Goal: Information Seeking & Learning: Learn about a topic

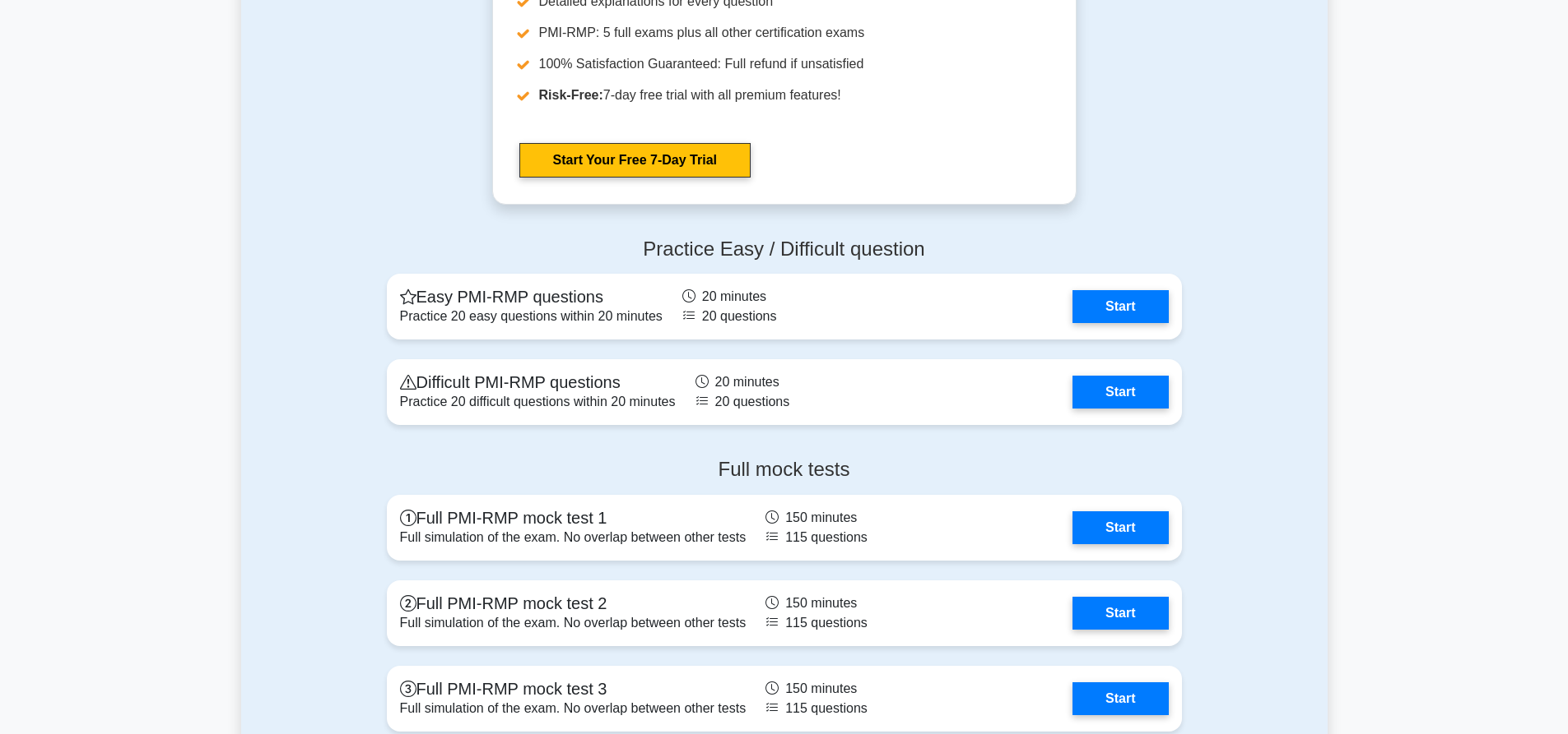
scroll to position [3199, 0]
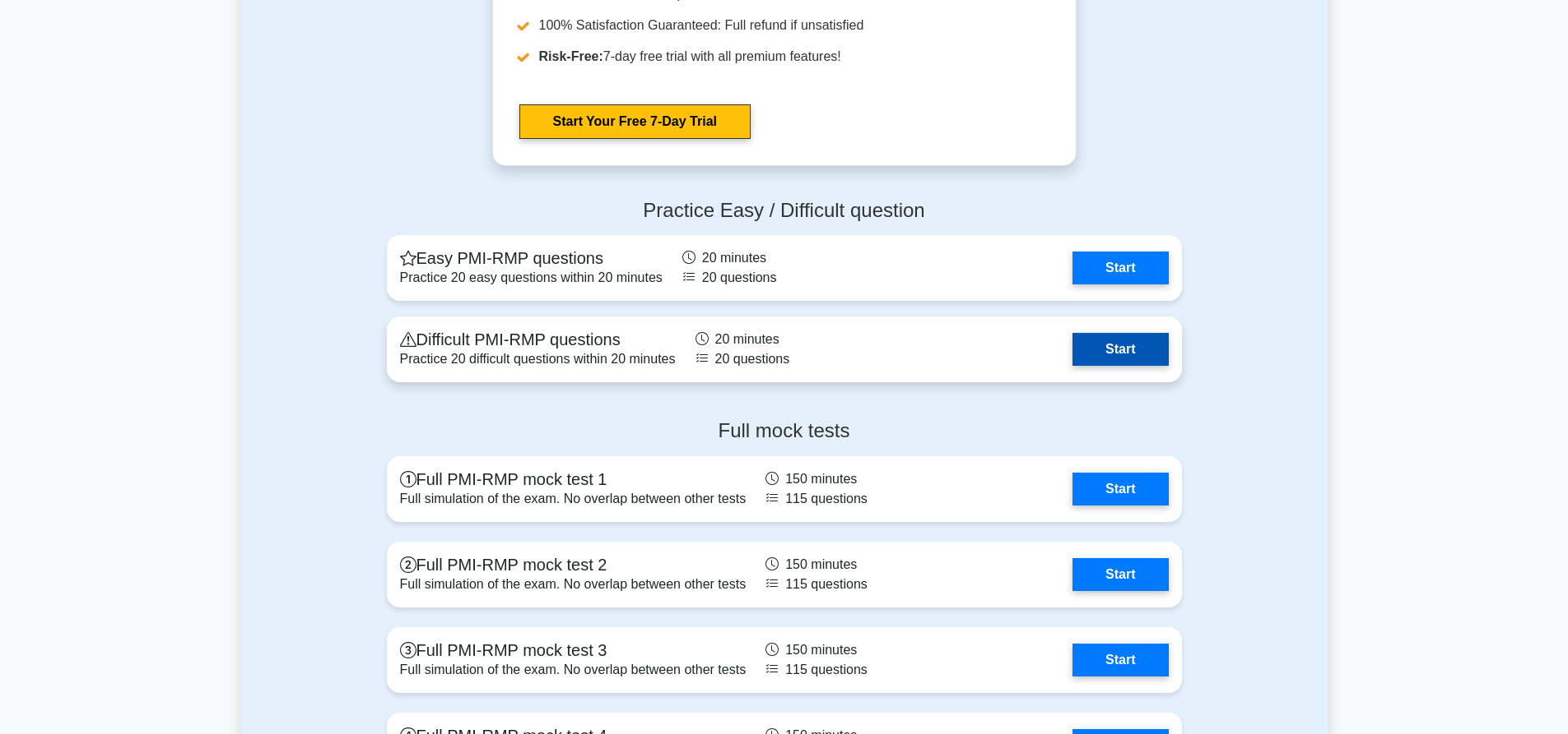
click at [1111, 354] on link "Start" at bounding box center [1120, 349] width 96 height 33
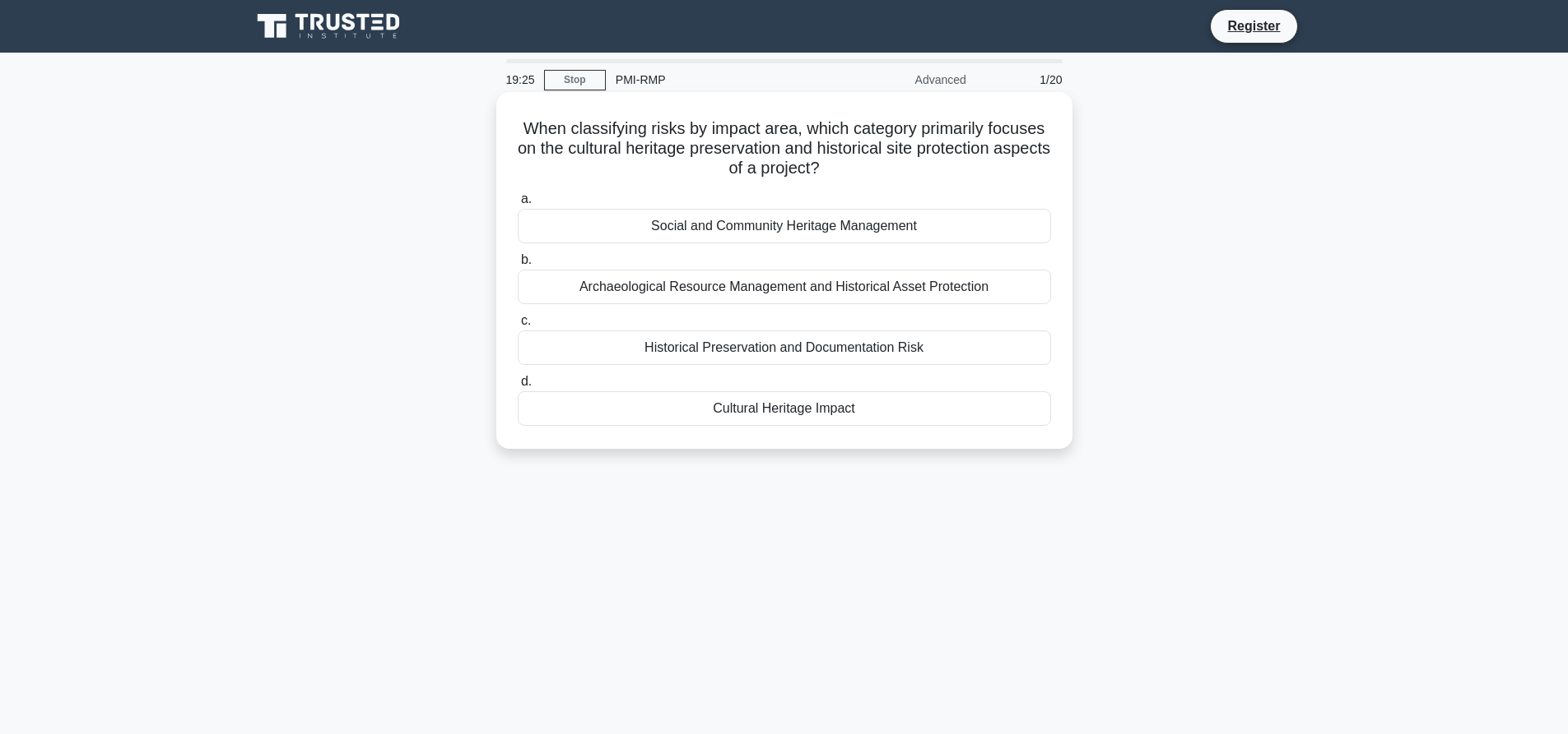
click at [811, 415] on div "Cultural Heritage Impact" at bounding box center [784, 409] width 534 height 34
click at [518, 387] on input "d. Cultural Heritage Impact" at bounding box center [518, 382] width 0 height 11
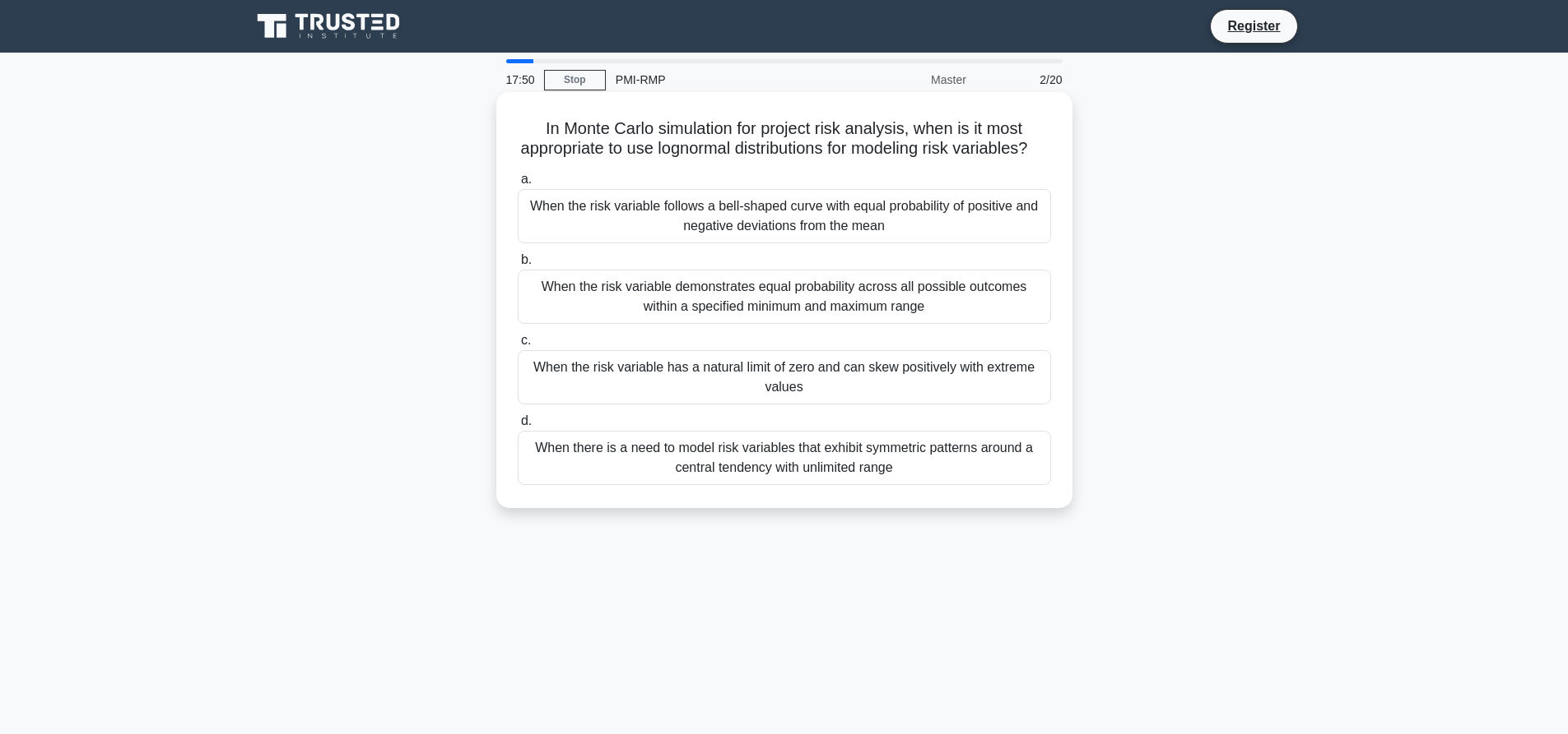
click at [688, 405] on div "When the risk variable has a natural limit of zero and can skew positively with…" at bounding box center [784, 377] width 534 height 54
click at [518, 347] on input "c. When the risk variable has a natural limit of zero and can skew positively w…" at bounding box center [518, 340] width 0 height 11
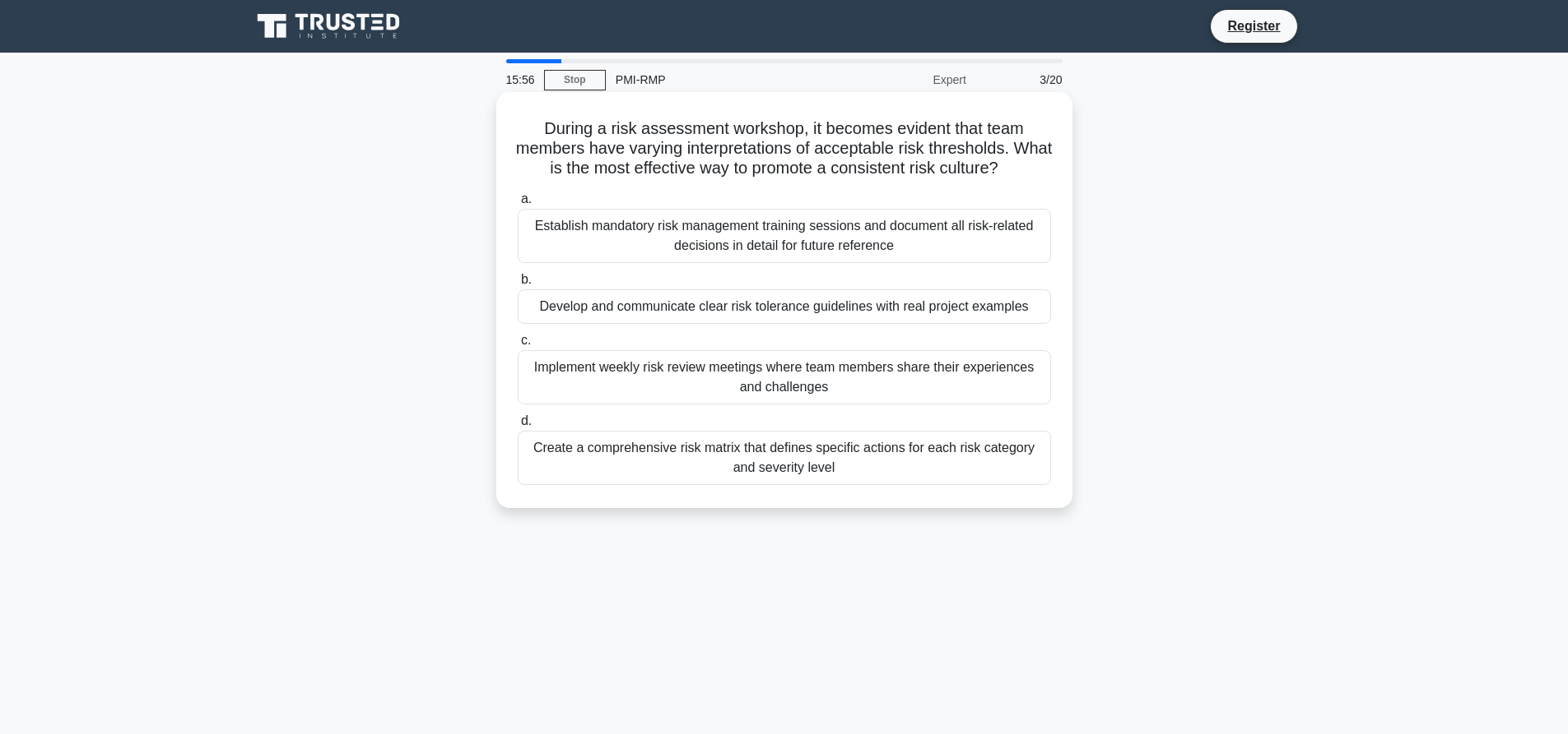
click at [813, 307] on div "Develop and communicate clear risk tolerance guidelines with real project examp…" at bounding box center [784, 306] width 534 height 34
click at [518, 286] on input "b. Develop and communicate clear risk tolerance guidelines with real project ex…" at bounding box center [518, 280] width 0 height 11
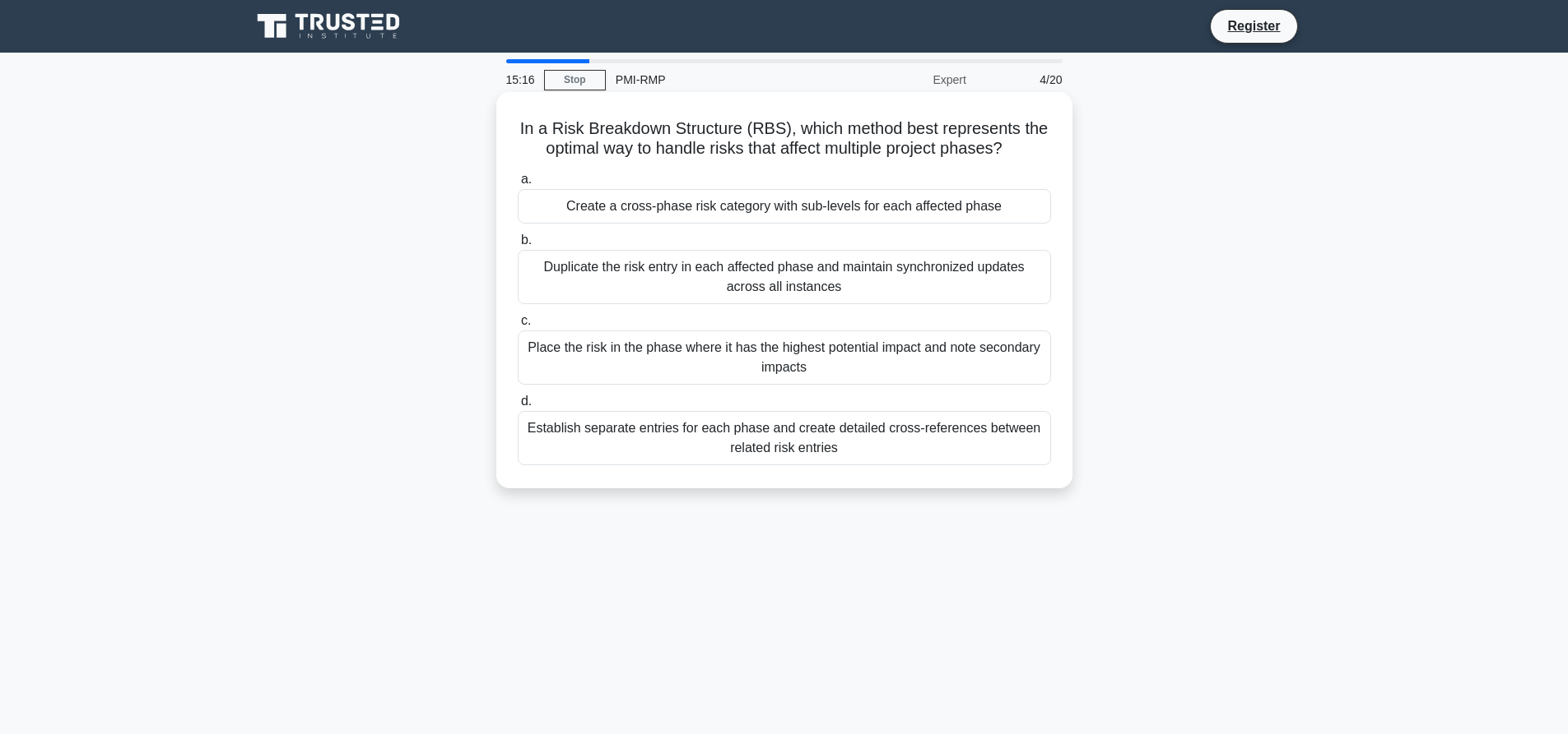
click at [705, 205] on div "Create a cross-phase risk category with sub-levels for each affected phase" at bounding box center [784, 206] width 534 height 34
click at [518, 185] on input "a. Create a cross-phase risk category with sub-levels for each affected phase" at bounding box center [518, 180] width 0 height 11
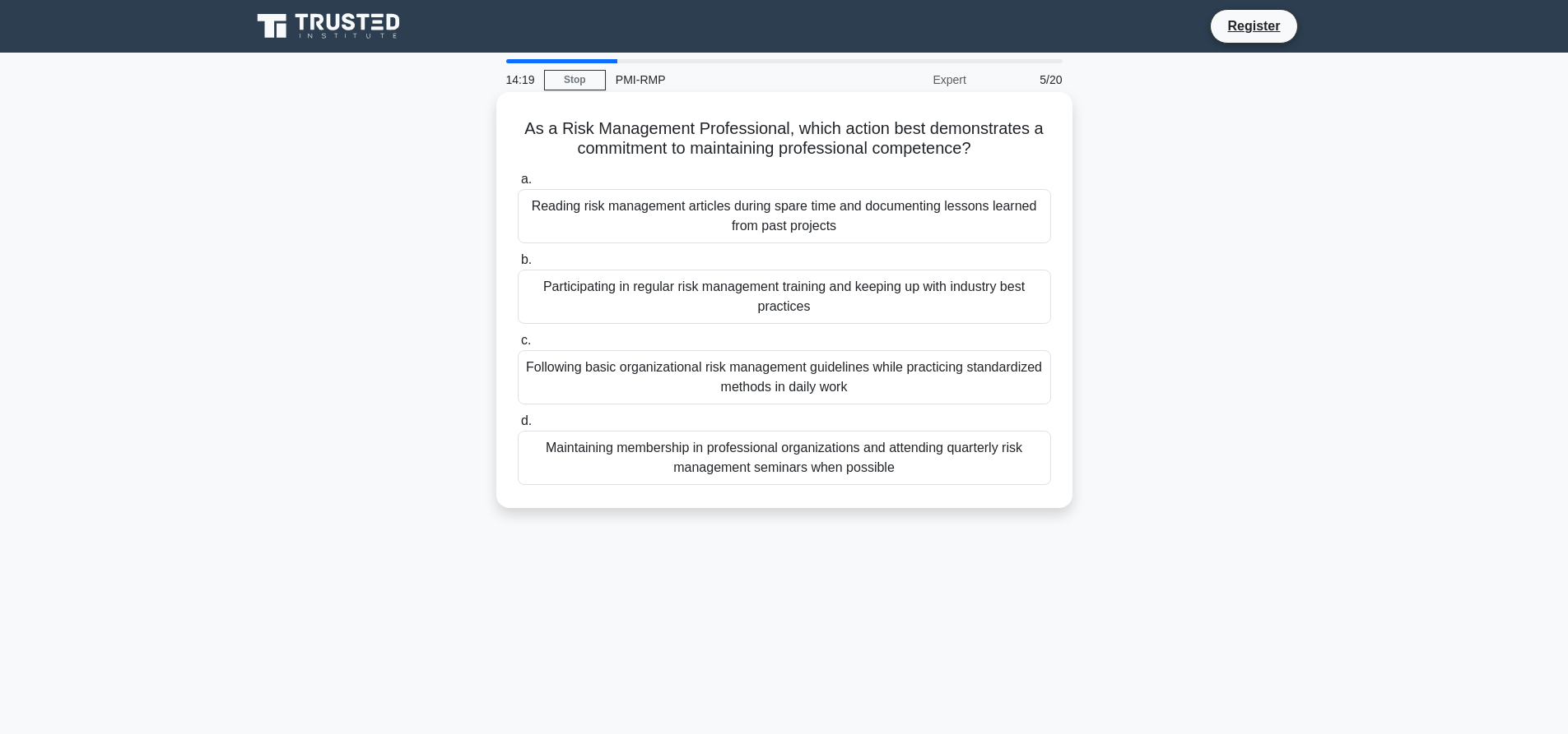
click at [868, 382] on div "Following basic organizational risk management guidelines while practicing stan…" at bounding box center [784, 377] width 534 height 54
click at [518, 347] on input "c. Following basic organizational risk management guidelines while practicing s…" at bounding box center [518, 340] width 0 height 11
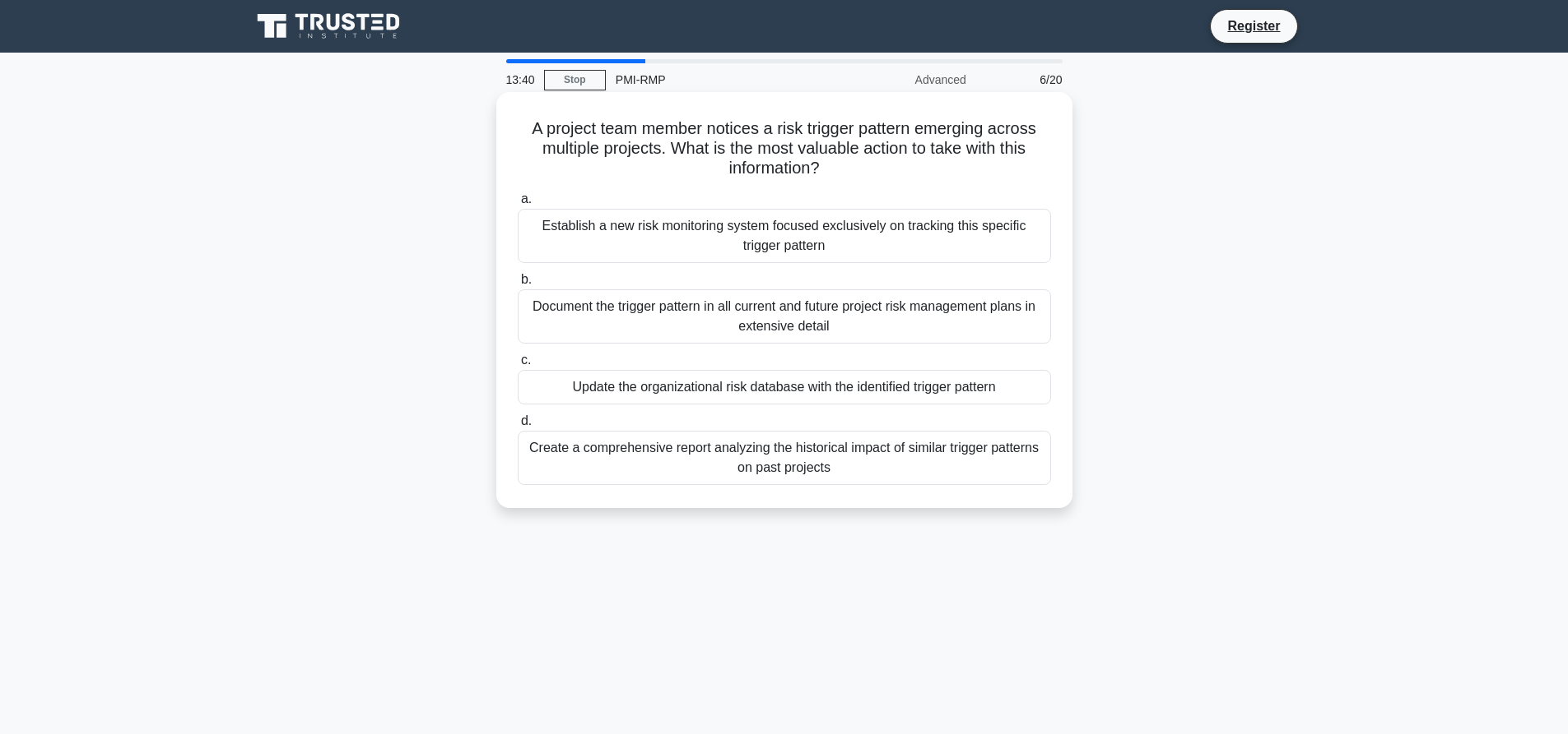
click at [649, 392] on div "Update the organizational risk database with the identified trigger pattern" at bounding box center [784, 386] width 534 height 34
click at [518, 366] on input "c. Update the organizational risk database with the identified trigger pattern" at bounding box center [518, 361] width 0 height 11
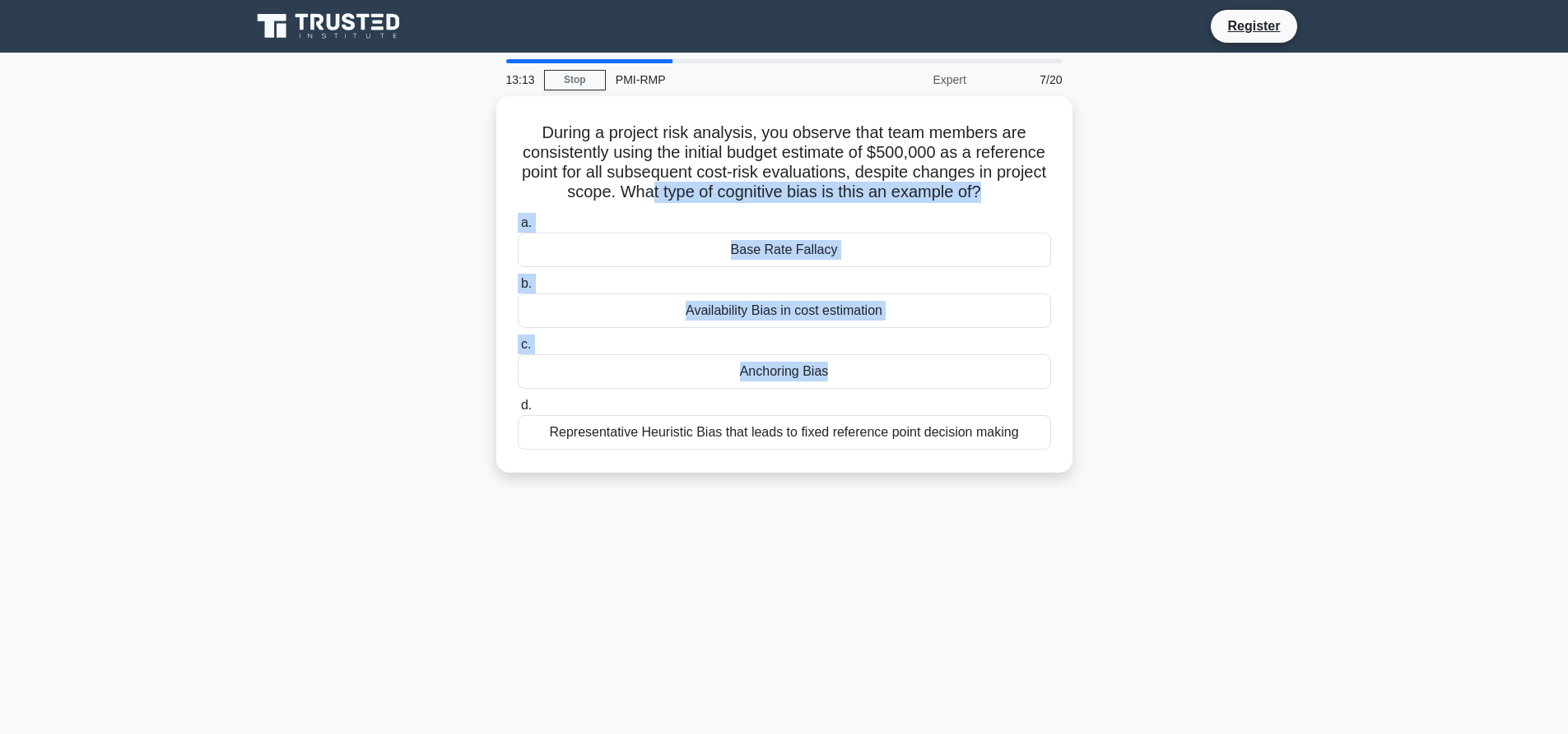
drag, startPoint x: 673, startPoint y: 192, endPoint x: 214, endPoint y: 413, distance: 509.4
click at [214, 413] on main "13:13 Stop PMI-RMP Expert 7/20 During a project risk analysis, you observe that…" at bounding box center [784, 470] width 1568 height 836
click at [220, 414] on main "13:12 Stop PMI-RMP Expert 7/20 During a project risk analysis, you observe that…" at bounding box center [784, 470] width 1568 height 836
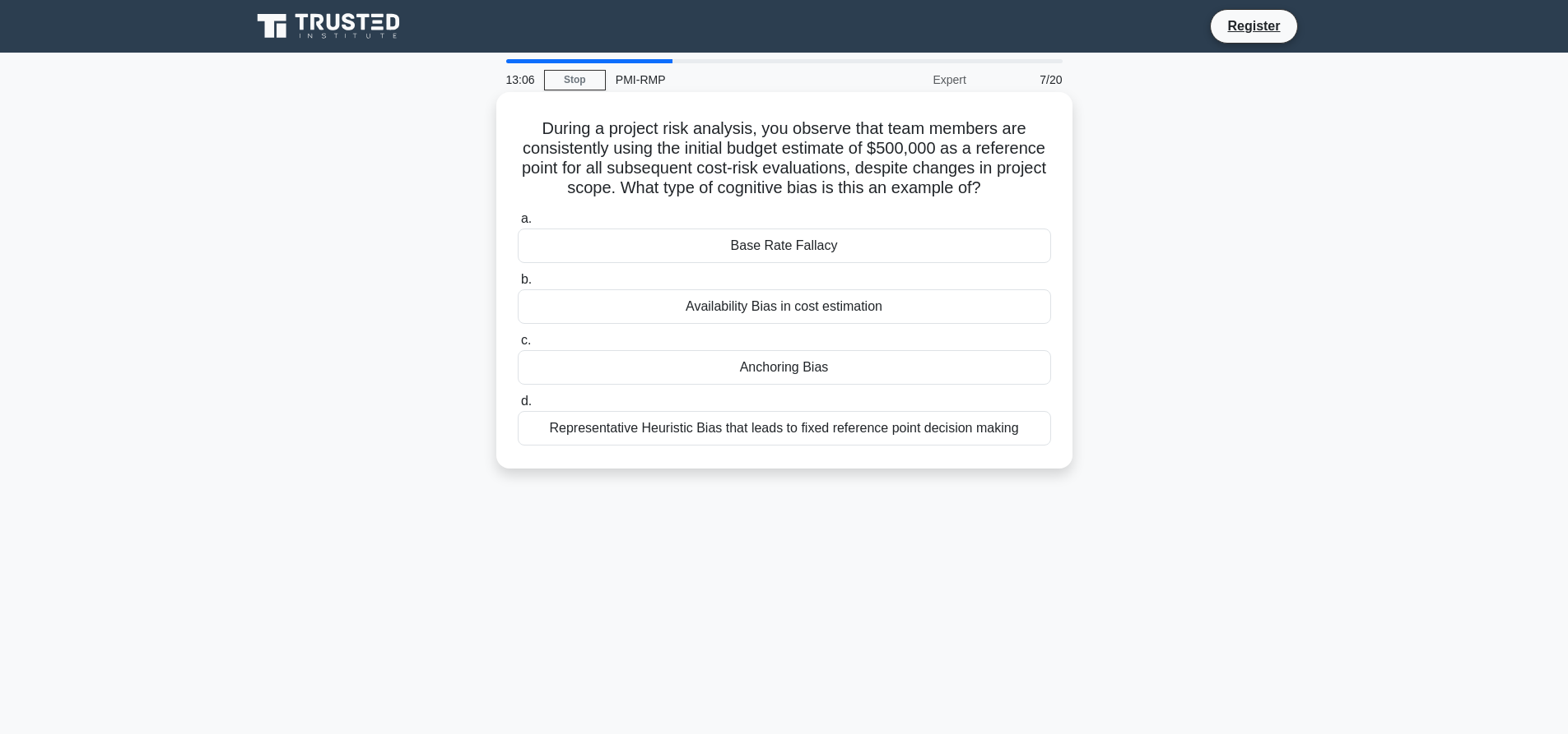
click at [711, 436] on div "Representative Heuristic Bias that leads to fixed reference point decision maki…" at bounding box center [784, 428] width 534 height 34
click at [518, 407] on input "d. Representative Heuristic Bias that leads to fixed reference point decision m…" at bounding box center [518, 401] width 0 height 11
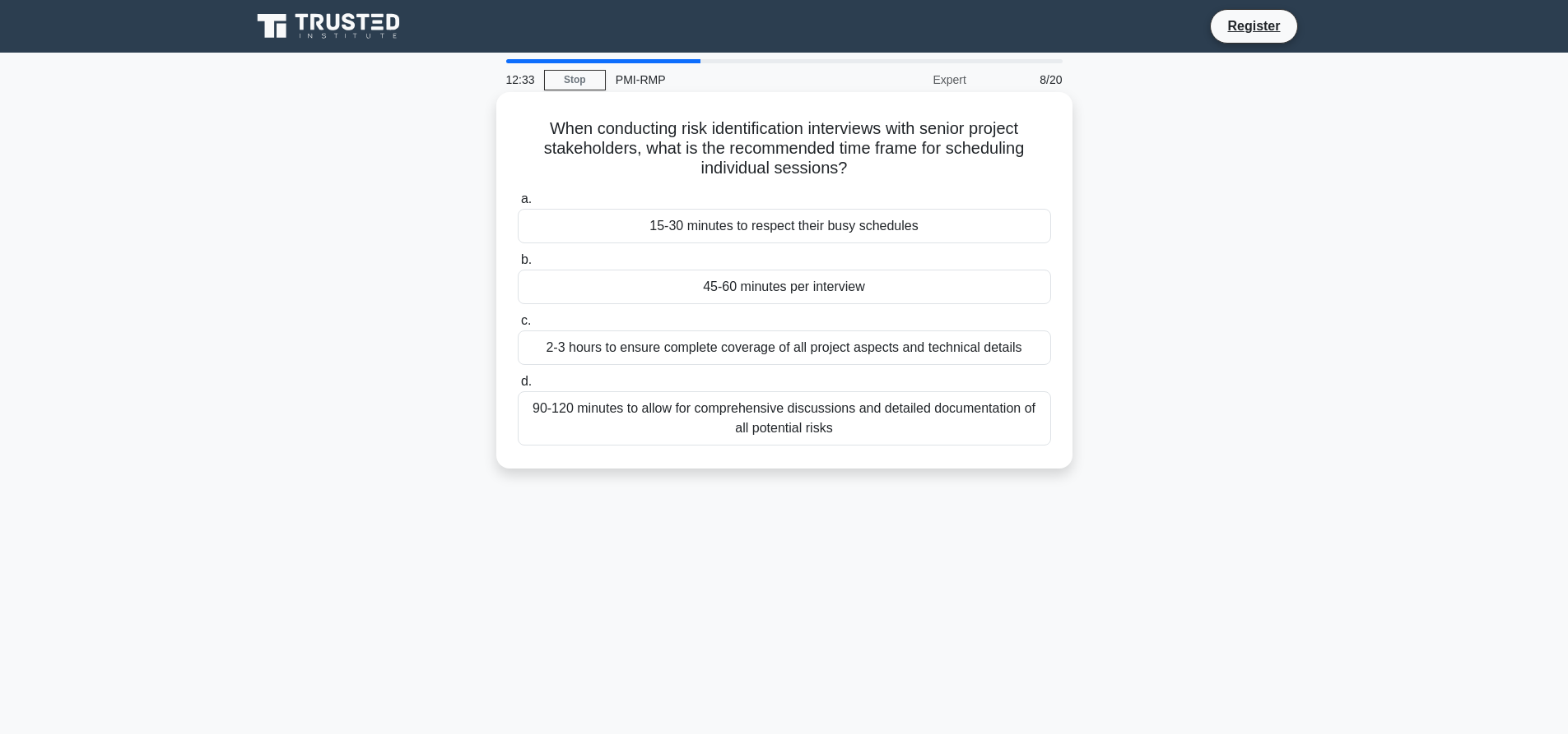
click at [753, 223] on div "15-30 minutes to respect their busy schedules" at bounding box center [784, 226] width 534 height 34
click at [518, 205] on input "a. 15-30 minutes to respect their busy schedules" at bounding box center [518, 199] width 0 height 11
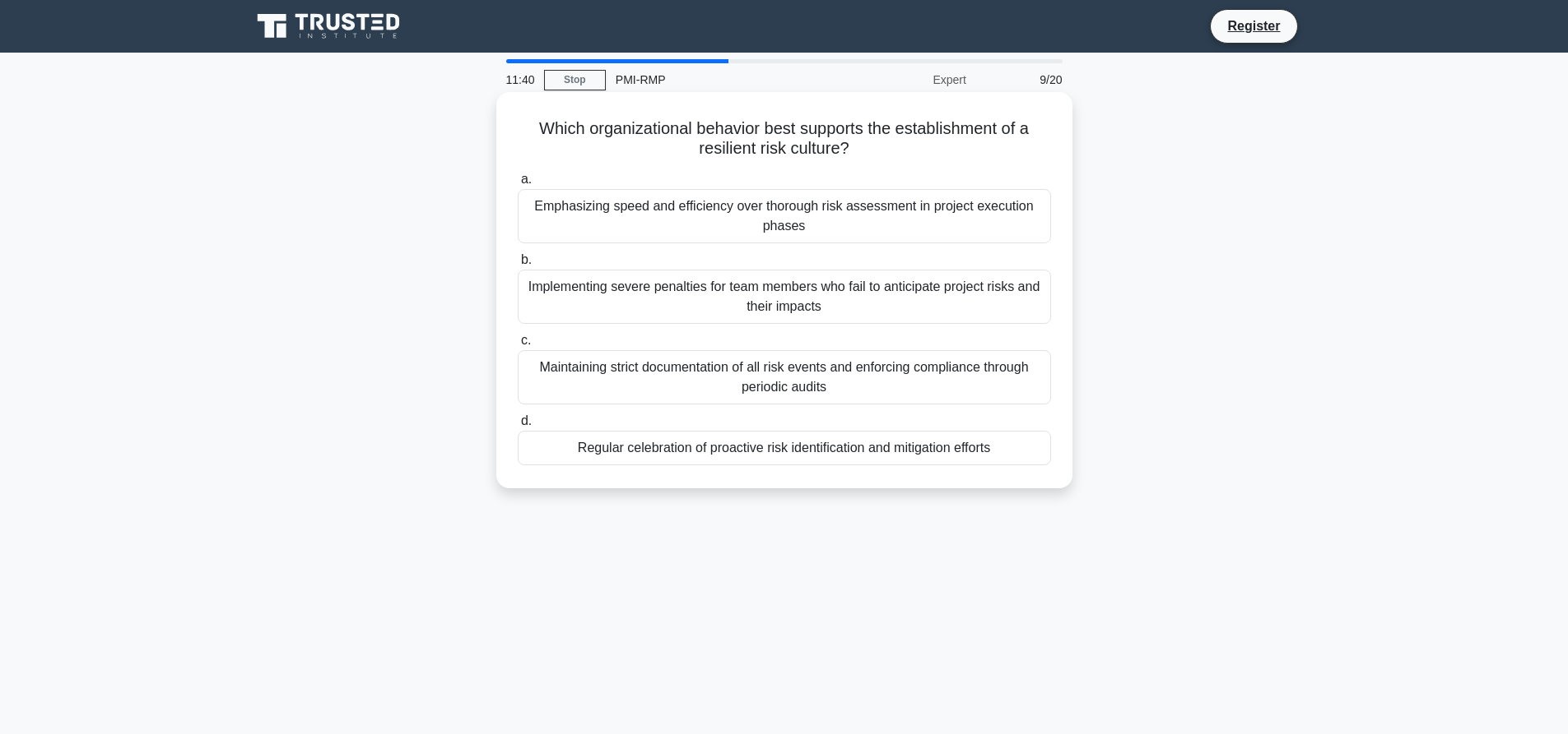
click at [813, 452] on div "Regular celebration of proactive risk identification and mitigation efforts" at bounding box center [784, 447] width 534 height 34
click at [518, 427] on input "d. Regular celebration of proactive risk identification and mitigation efforts" at bounding box center [518, 422] width 0 height 11
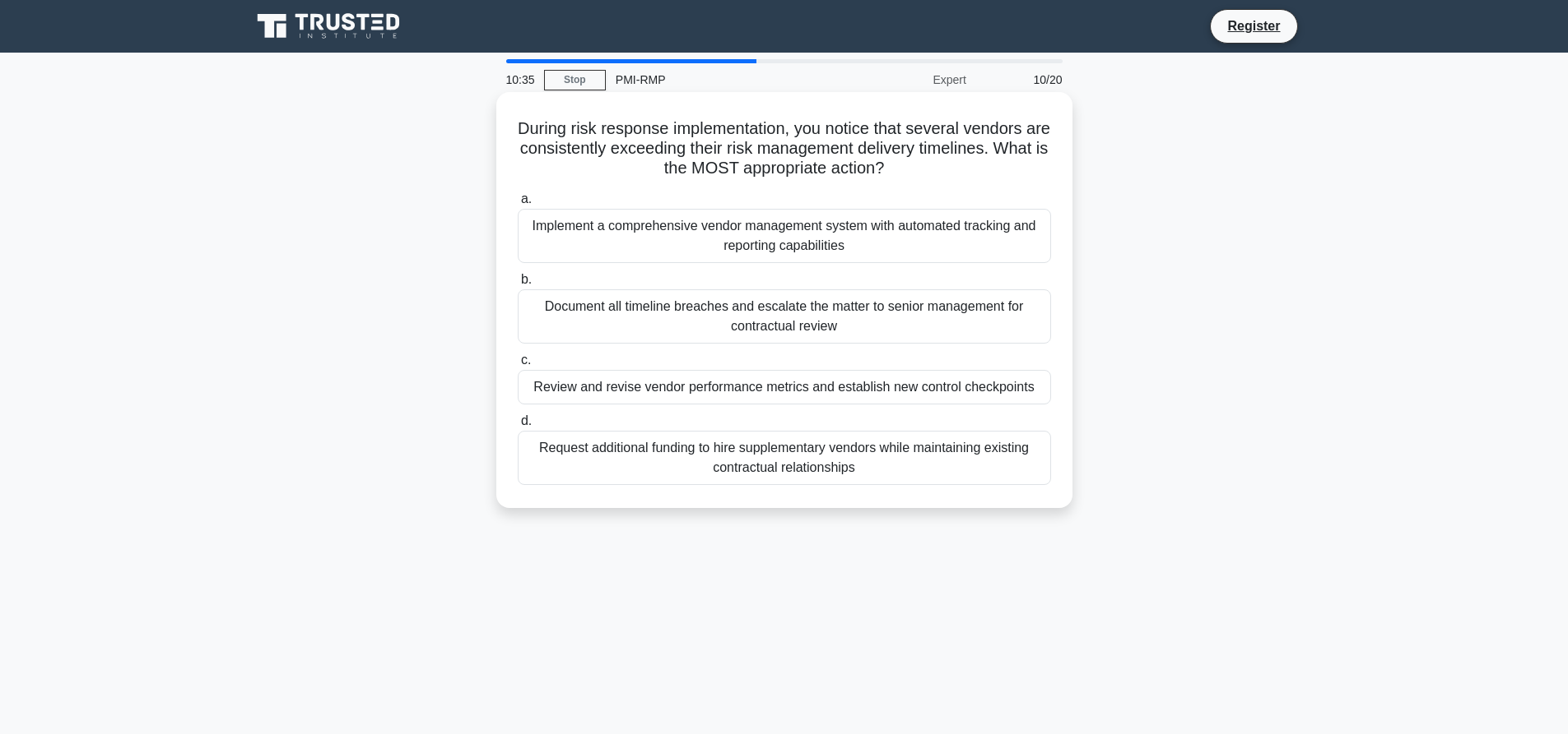
click at [735, 239] on div "Implement a comprehensive vendor management system with automated tracking and …" at bounding box center [784, 235] width 534 height 54
click at [518, 205] on input "a. Implement a comprehensive vendor management system with automated tracking a…" at bounding box center [518, 199] width 0 height 11
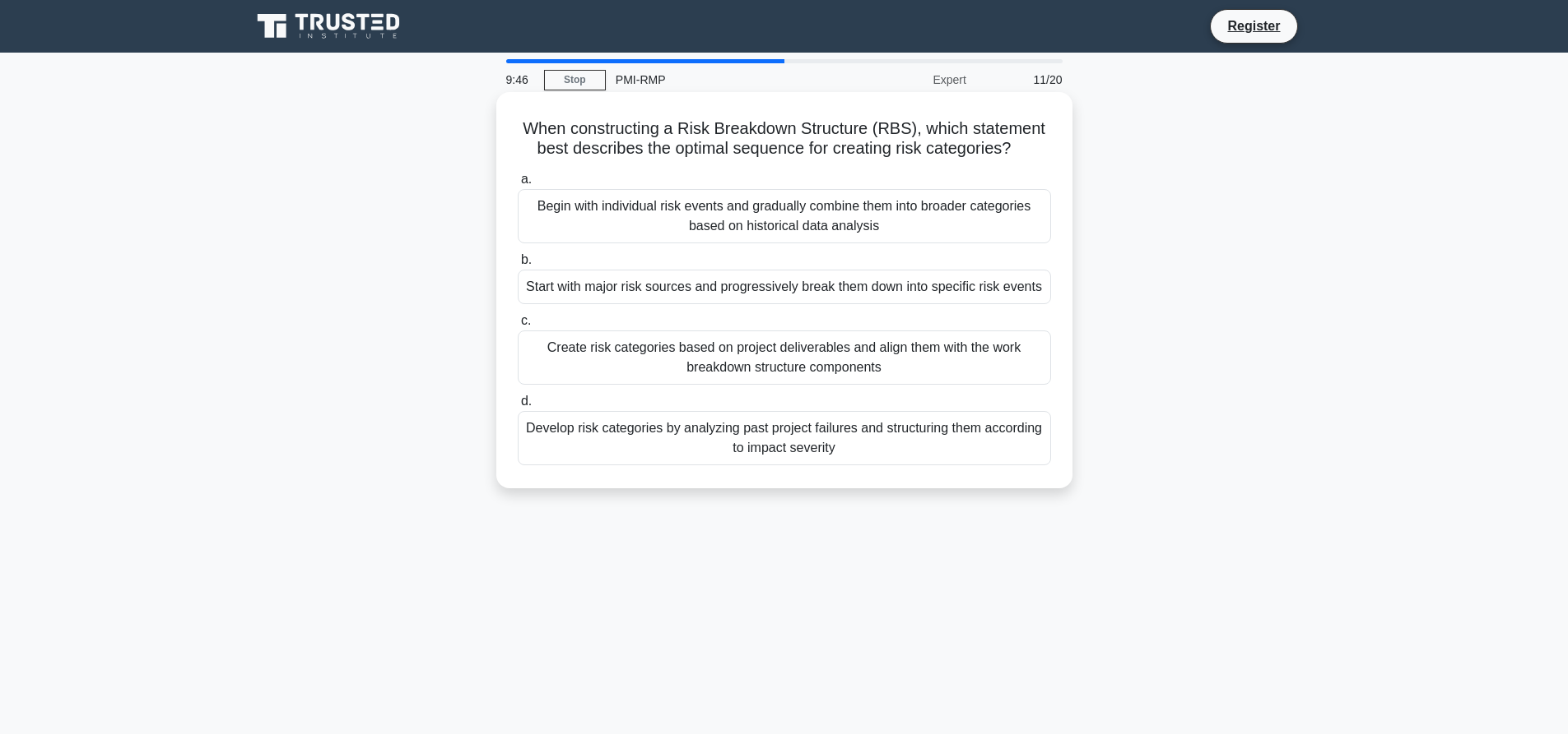
click at [697, 359] on div "Create risk categories based on project deliverables and align them with the wo…" at bounding box center [784, 357] width 534 height 54
click at [518, 326] on input "c. Create risk categories based on project deliverables and align them with the…" at bounding box center [518, 321] width 0 height 11
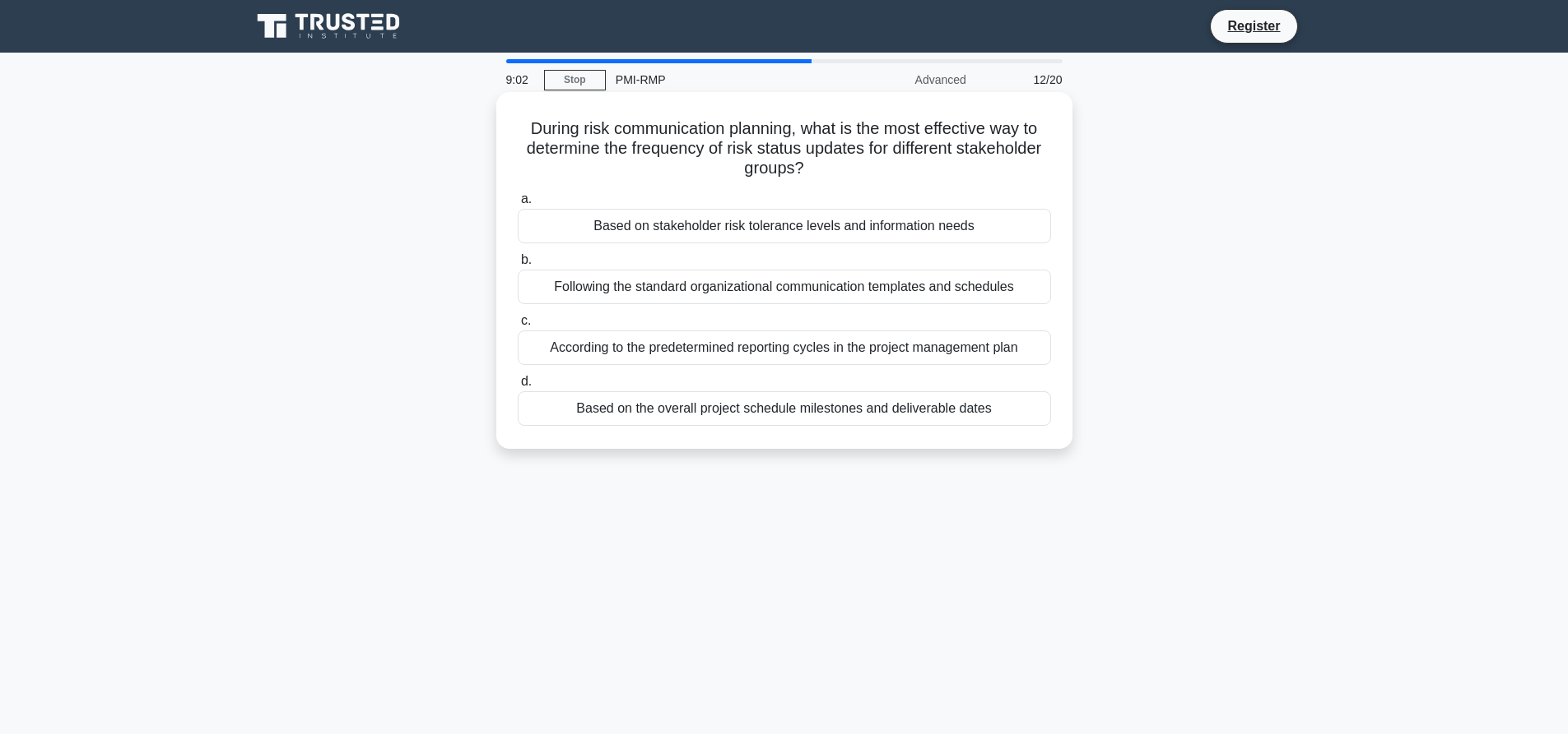
click at [733, 416] on div "Based on the overall project schedule milestones and deliverable dates" at bounding box center [784, 409] width 534 height 34
click at [518, 387] on input "d. Based on the overall project schedule milestones and deliverable dates" at bounding box center [518, 382] width 0 height 11
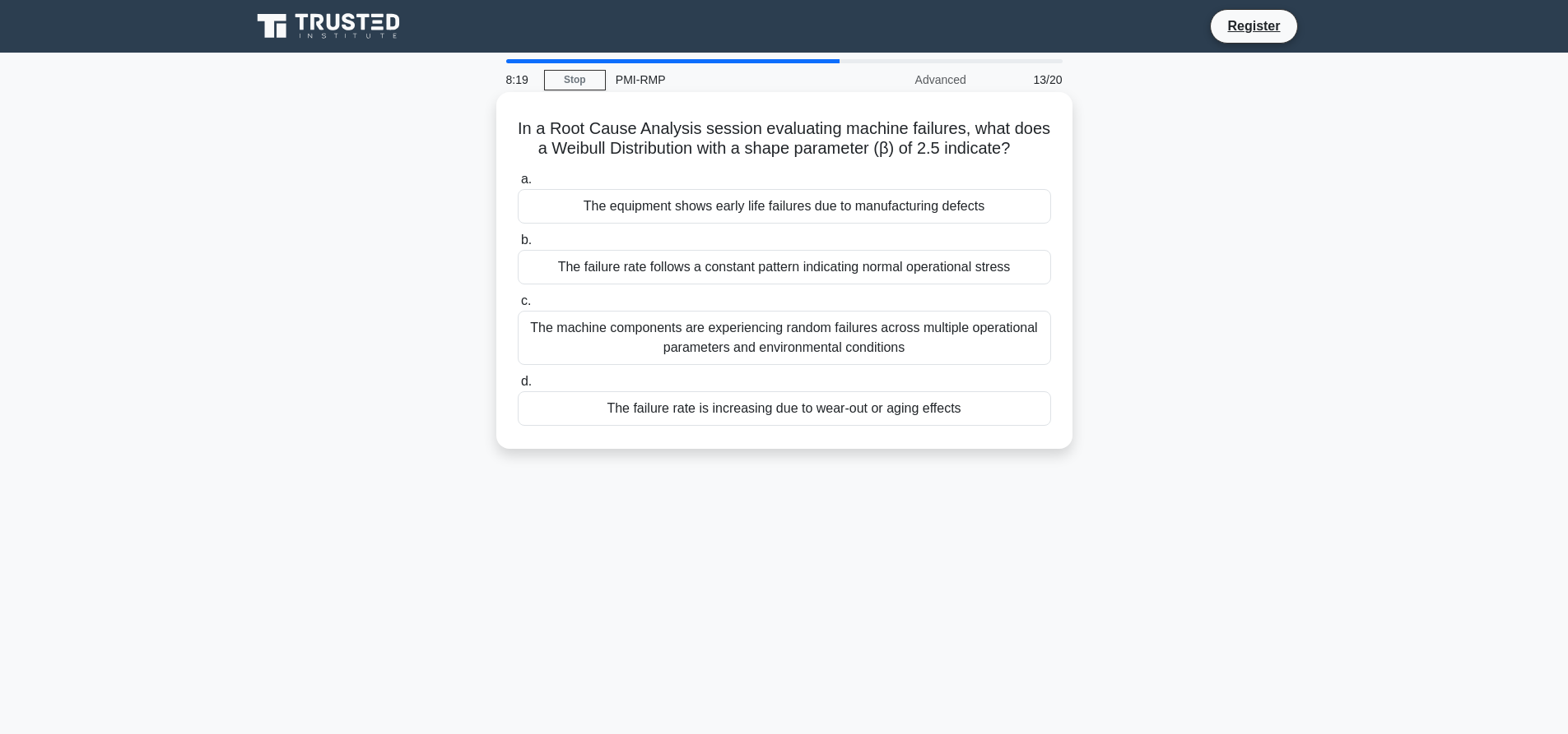
click at [867, 422] on div "The failure rate is increasing due to wear-out or aging effects" at bounding box center [784, 409] width 534 height 34
click at [518, 387] on input "d. The failure rate is increasing due to wear-out or aging effects" at bounding box center [518, 382] width 0 height 11
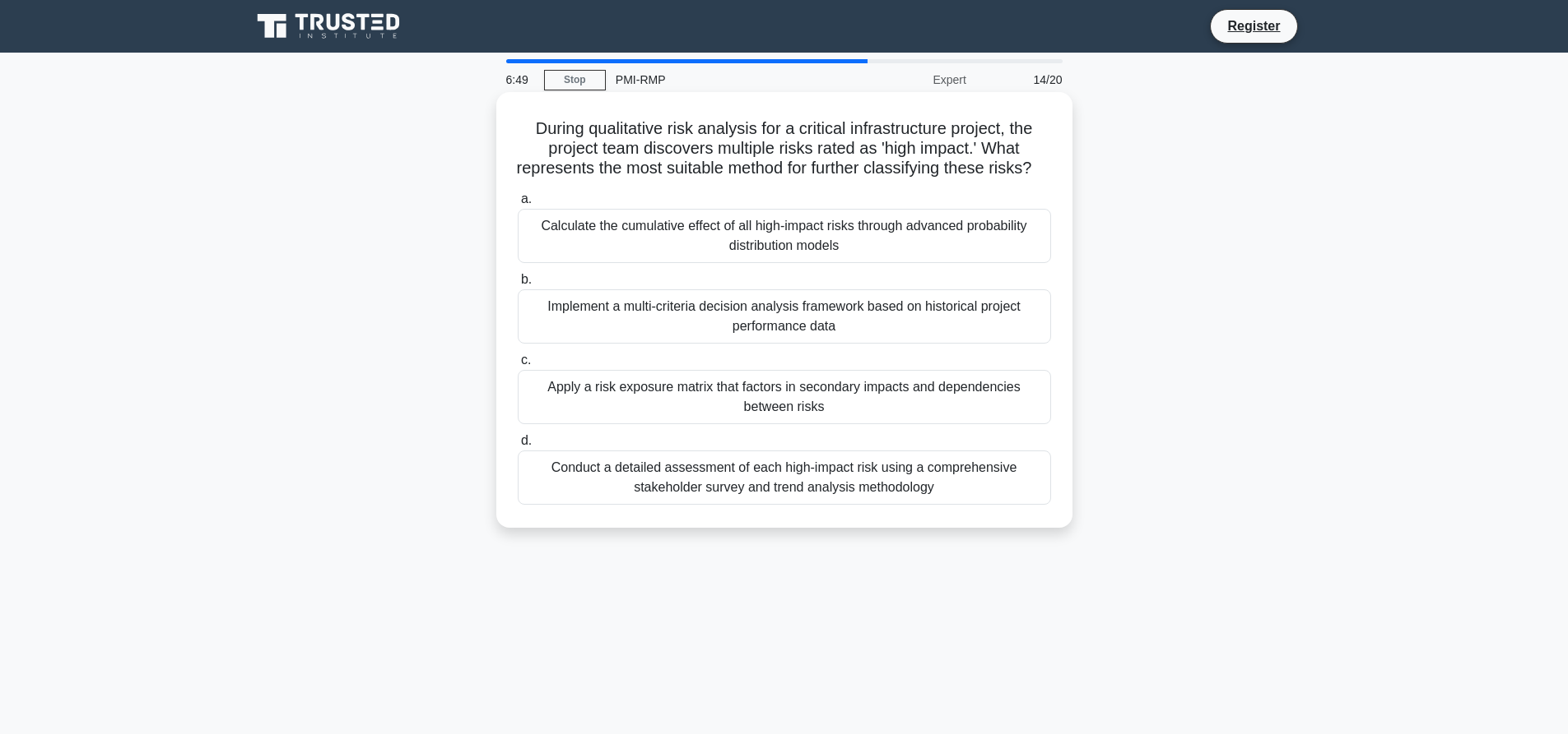
click at [766, 243] on div "Calculate the cumulative effect of all high-impact risks through advanced proba…" at bounding box center [784, 235] width 534 height 54
click at [518, 205] on input "a. Calculate the cumulative effect of all high-impact risks through advanced pr…" at bounding box center [518, 199] width 0 height 11
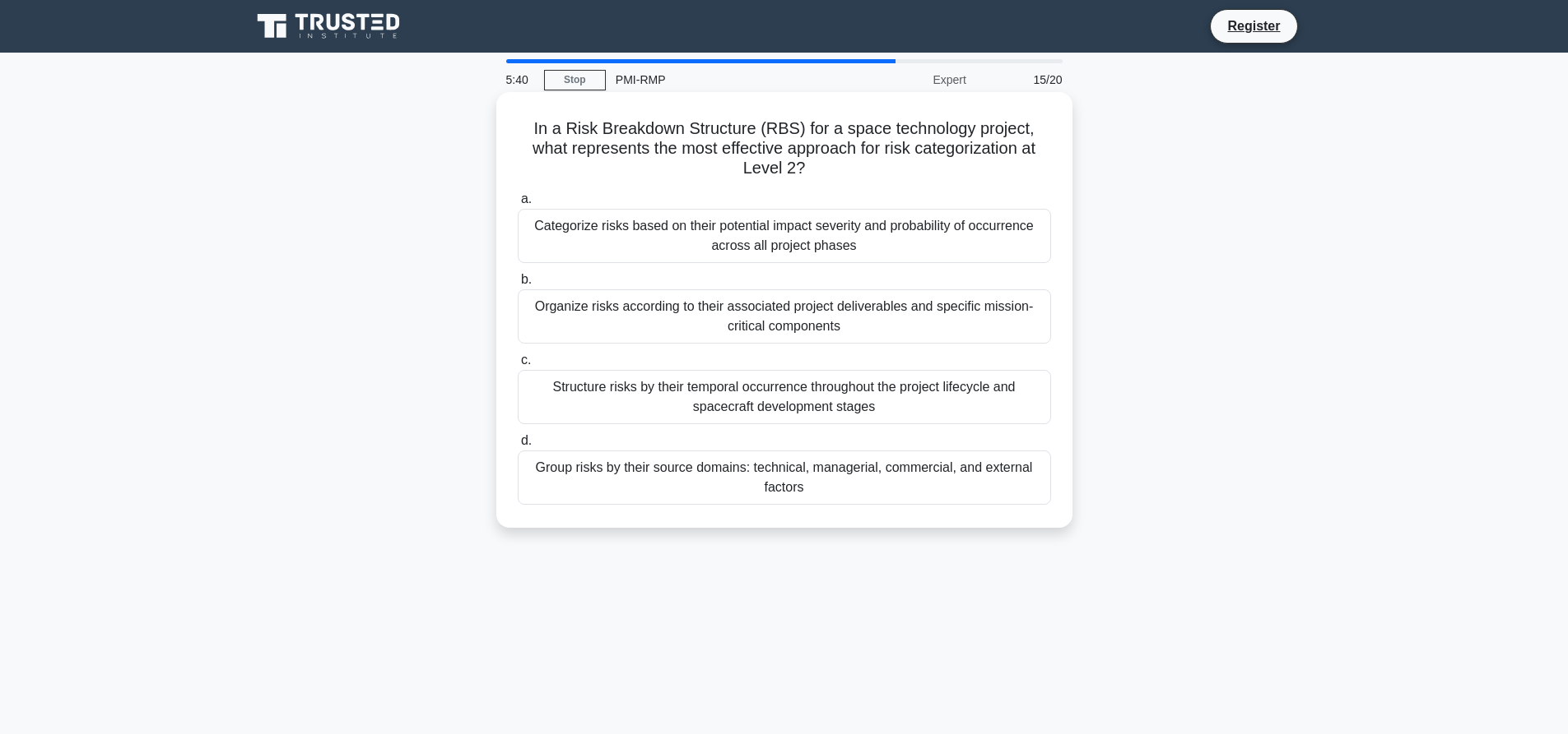
click at [687, 330] on div "Organize risks according to their associated project deliverables and specific …" at bounding box center [784, 316] width 534 height 54
click at [518, 286] on input "b. Organize risks according to their associated project deliverables and specif…" at bounding box center [518, 280] width 0 height 11
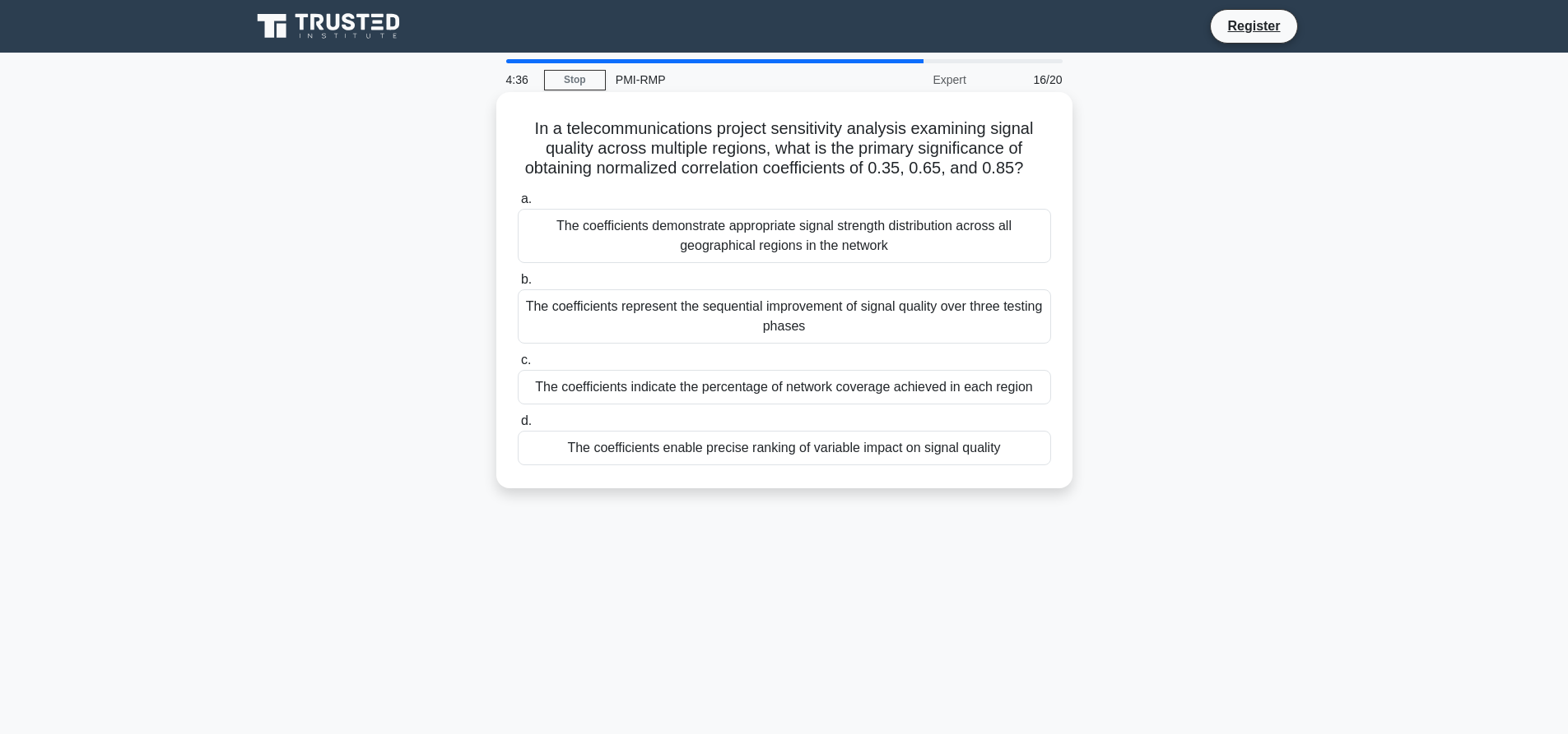
click at [654, 458] on div "The coefficients enable precise ranking of variable impact on signal quality" at bounding box center [784, 447] width 534 height 34
click at [518, 427] on input "d. The coefficients enable precise ranking of variable impact on signal quality" at bounding box center [518, 422] width 0 height 11
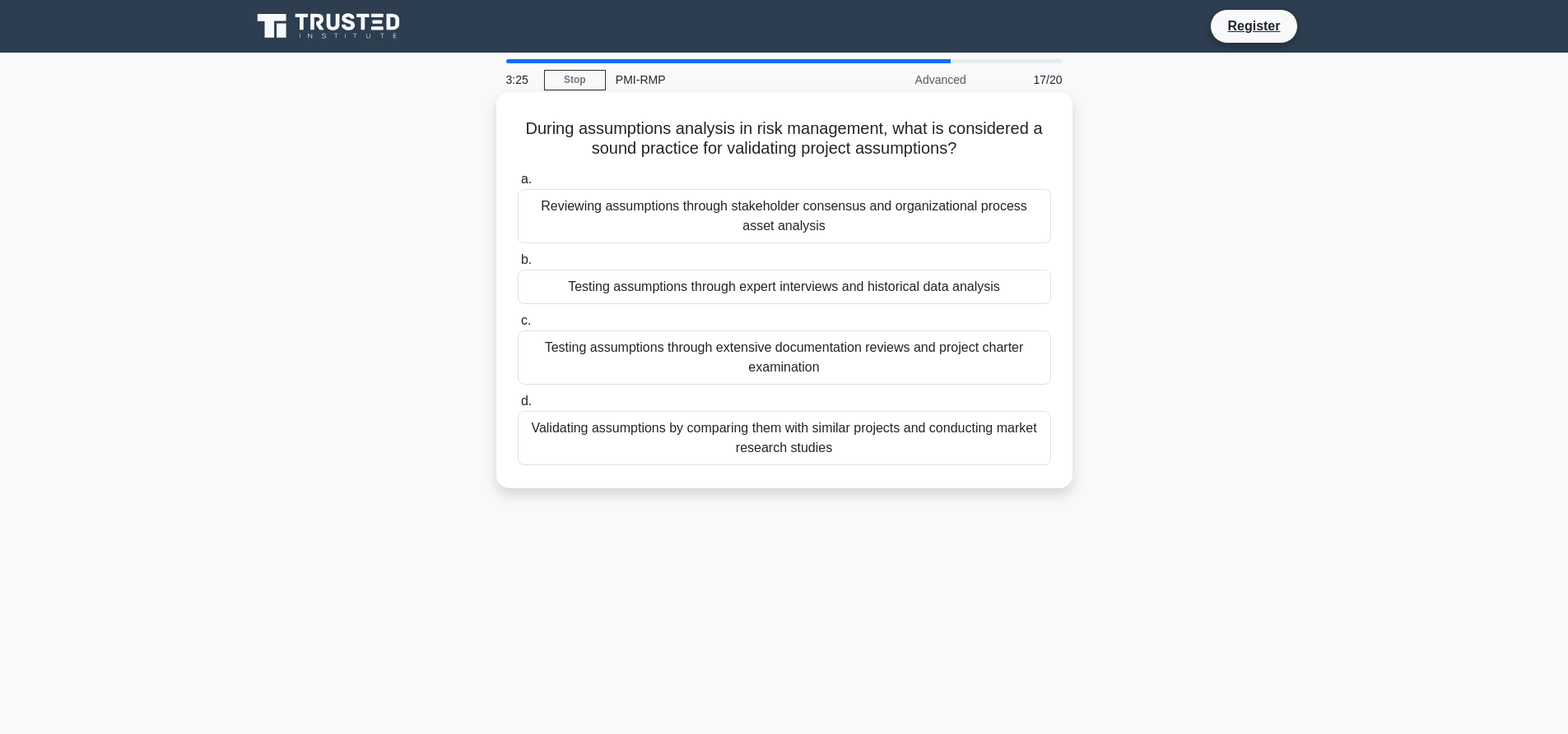
click at [873, 287] on div "Testing assumptions through expert interviews and historical data analysis" at bounding box center [784, 287] width 534 height 34
click at [518, 265] on input "b. Testing assumptions through expert interviews and historical data analysis" at bounding box center [518, 260] width 0 height 11
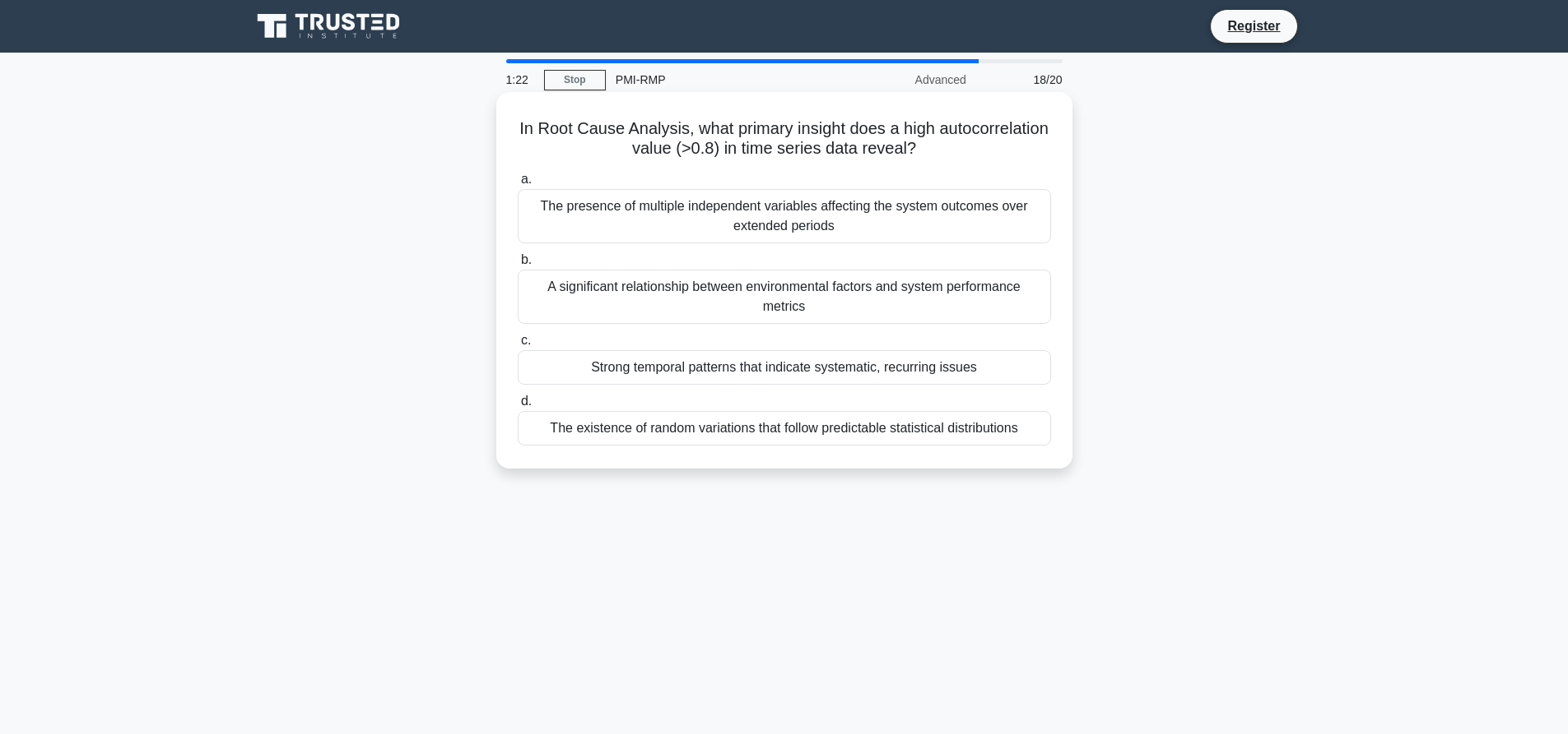
click at [750, 371] on div "Strong temporal patterns that indicate systematic, recurring issues" at bounding box center [784, 367] width 534 height 34
click at [518, 347] on input "c. Strong temporal patterns that indicate systematic, recurring issues" at bounding box center [518, 340] width 0 height 11
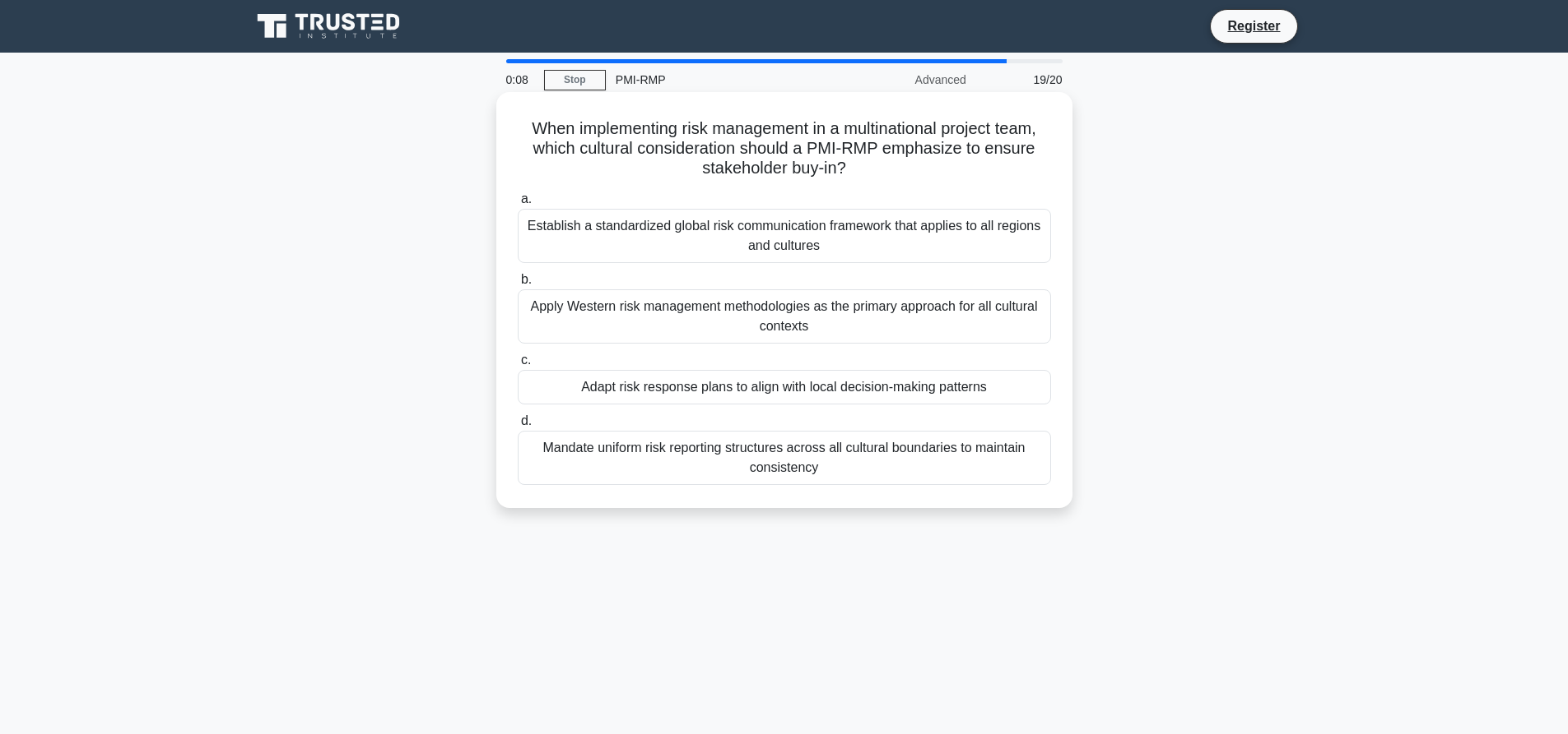
click at [780, 240] on div "Establish a standardized global risk communication framework that applies to al…" at bounding box center [784, 235] width 534 height 54
click at [518, 205] on input "a. Establish a standardized global risk communication framework that applies to…" at bounding box center [518, 199] width 0 height 11
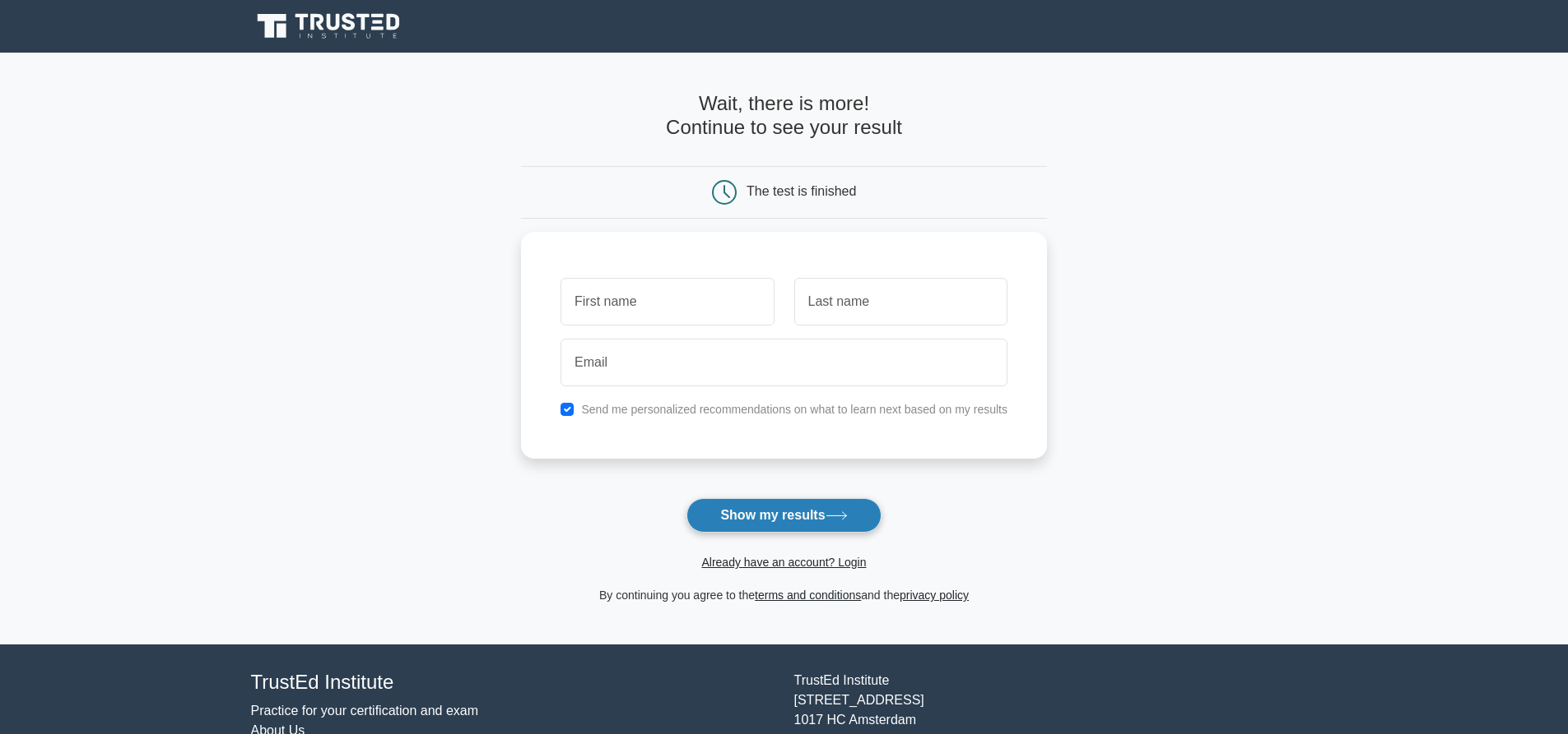
click at [726, 524] on button "Show my results" at bounding box center [783, 516] width 194 height 34
click at [260, 484] on main "Wait, there is more! Continue to see your result The test is finished and the" at bounding box center [784, 349] width 1568 height 593
click at [357, 34] on icon at bounding box center [330, 26] width 158 height 31
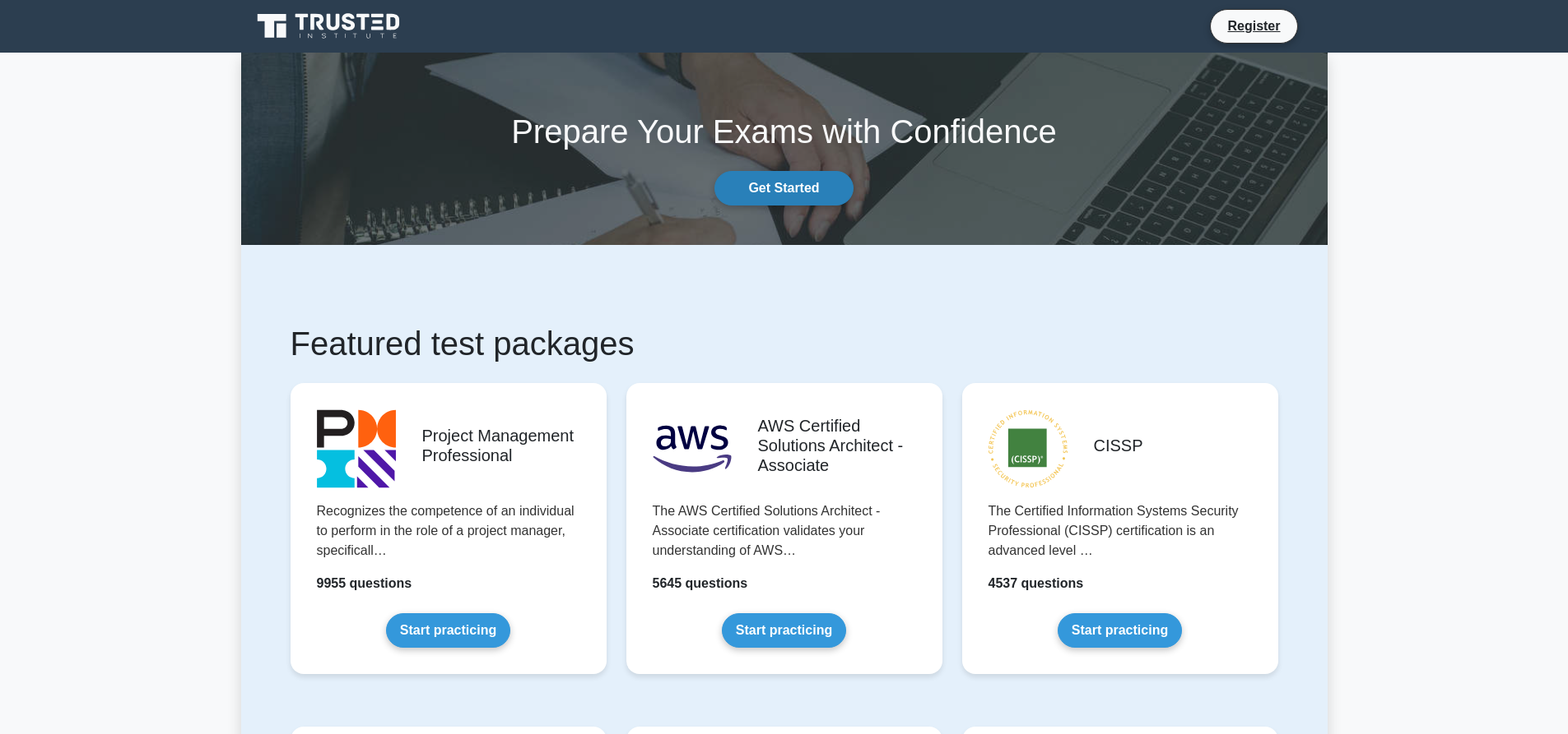
click at [774, 186] on link "Get Started" at bounding box center [783, 187] width 138 height 34
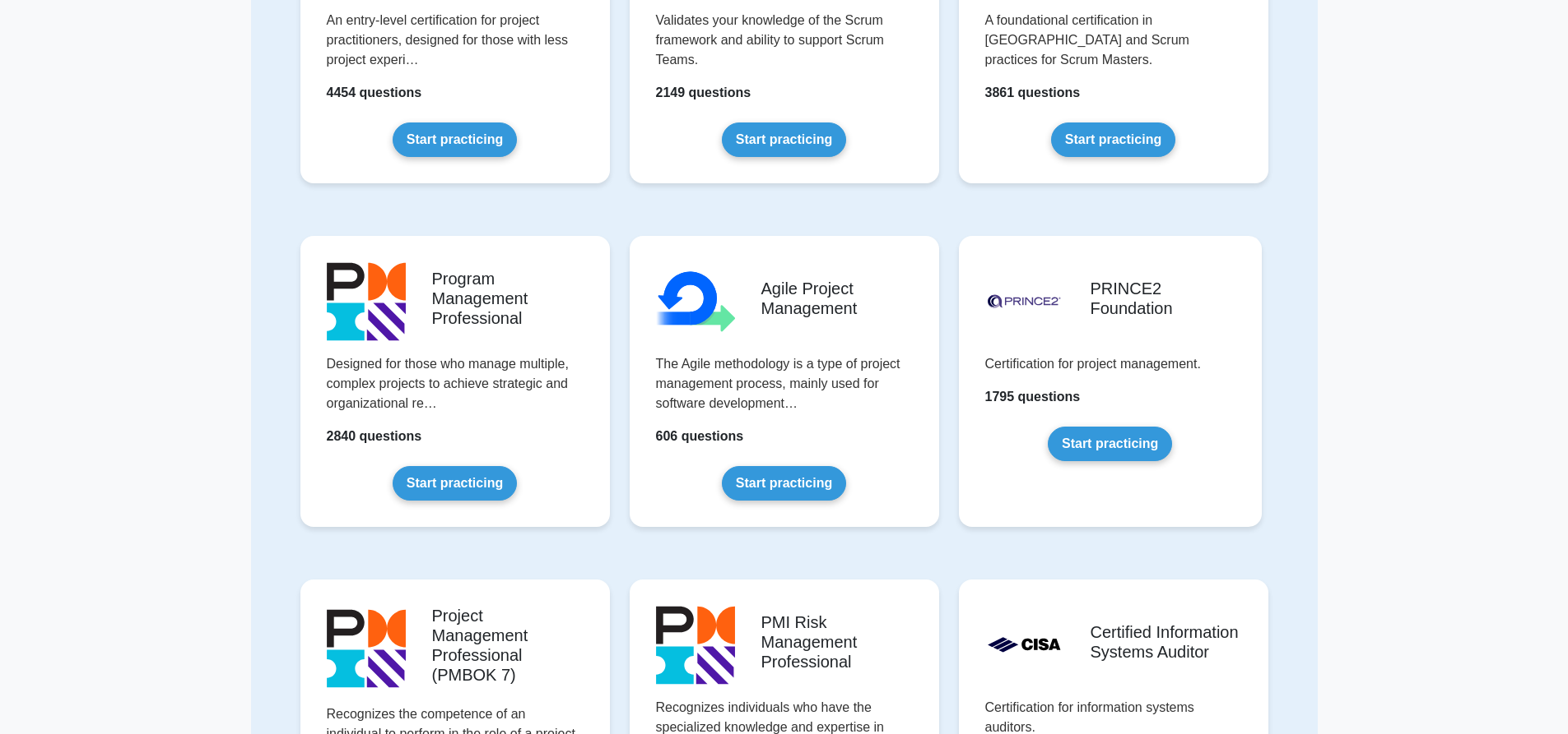
scroll to position [658, 0]
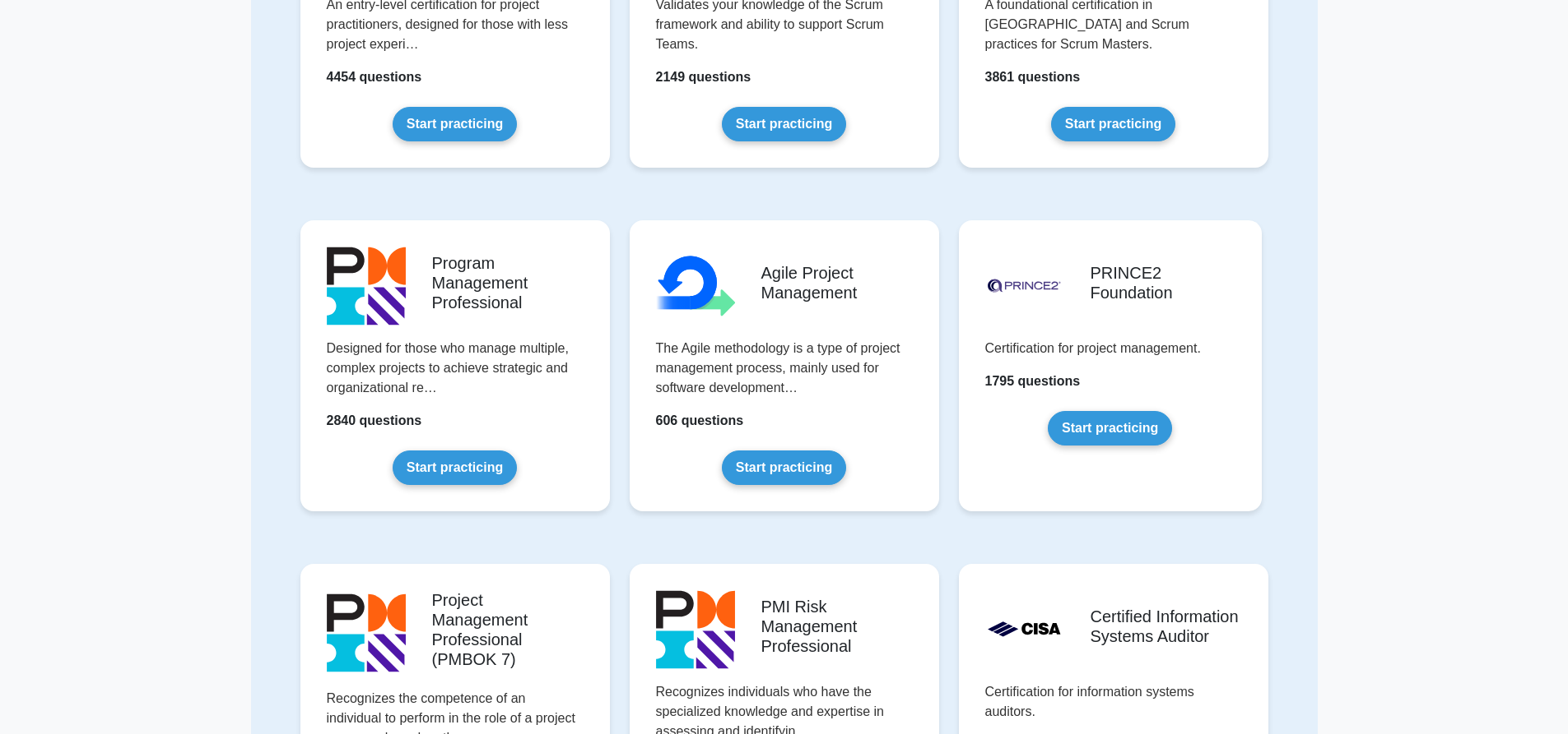
drag, startPoint x: 77, startPoint y: 367, endPoint x: 73, endPoint y: 511, distance: 144.1
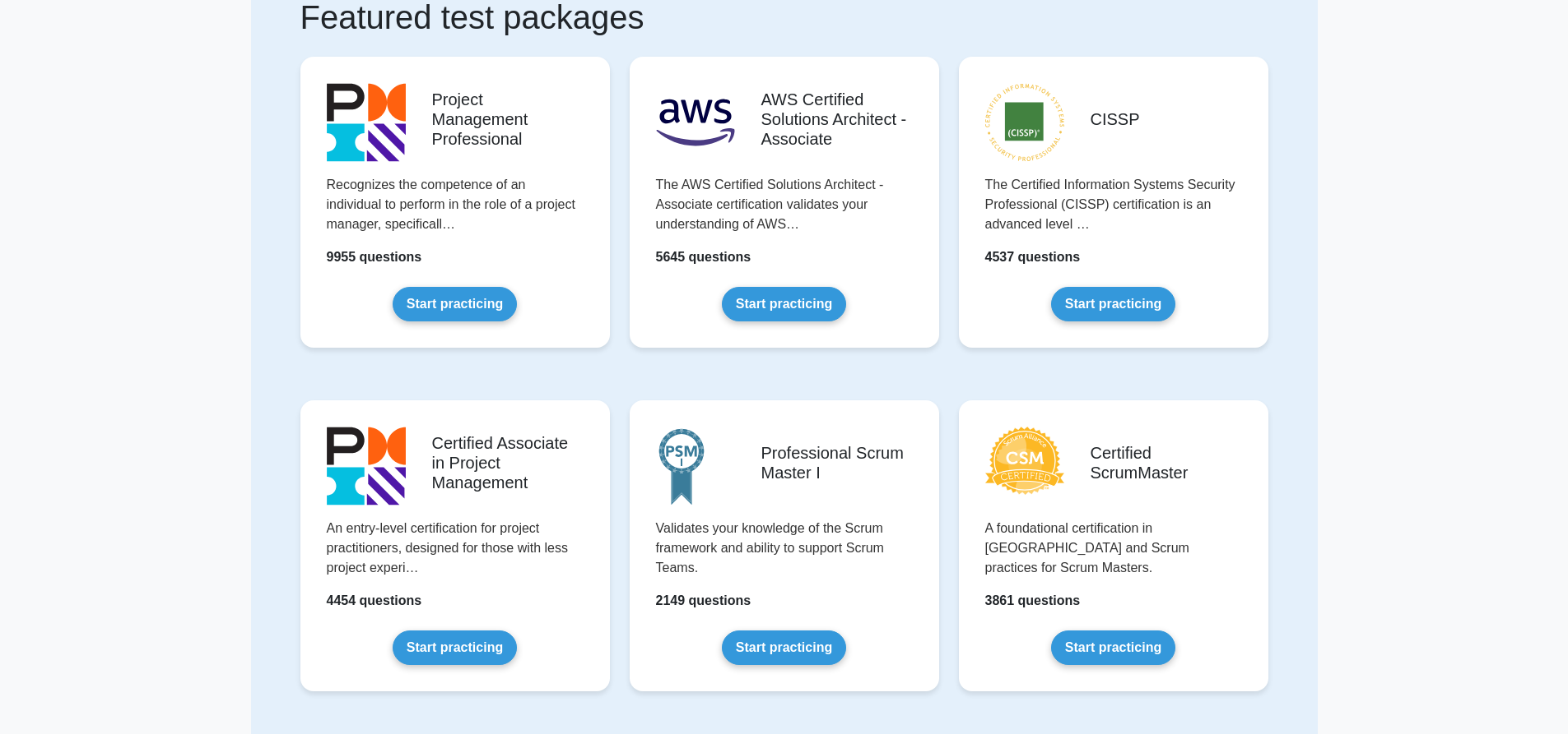
scroll to position [0, 0]
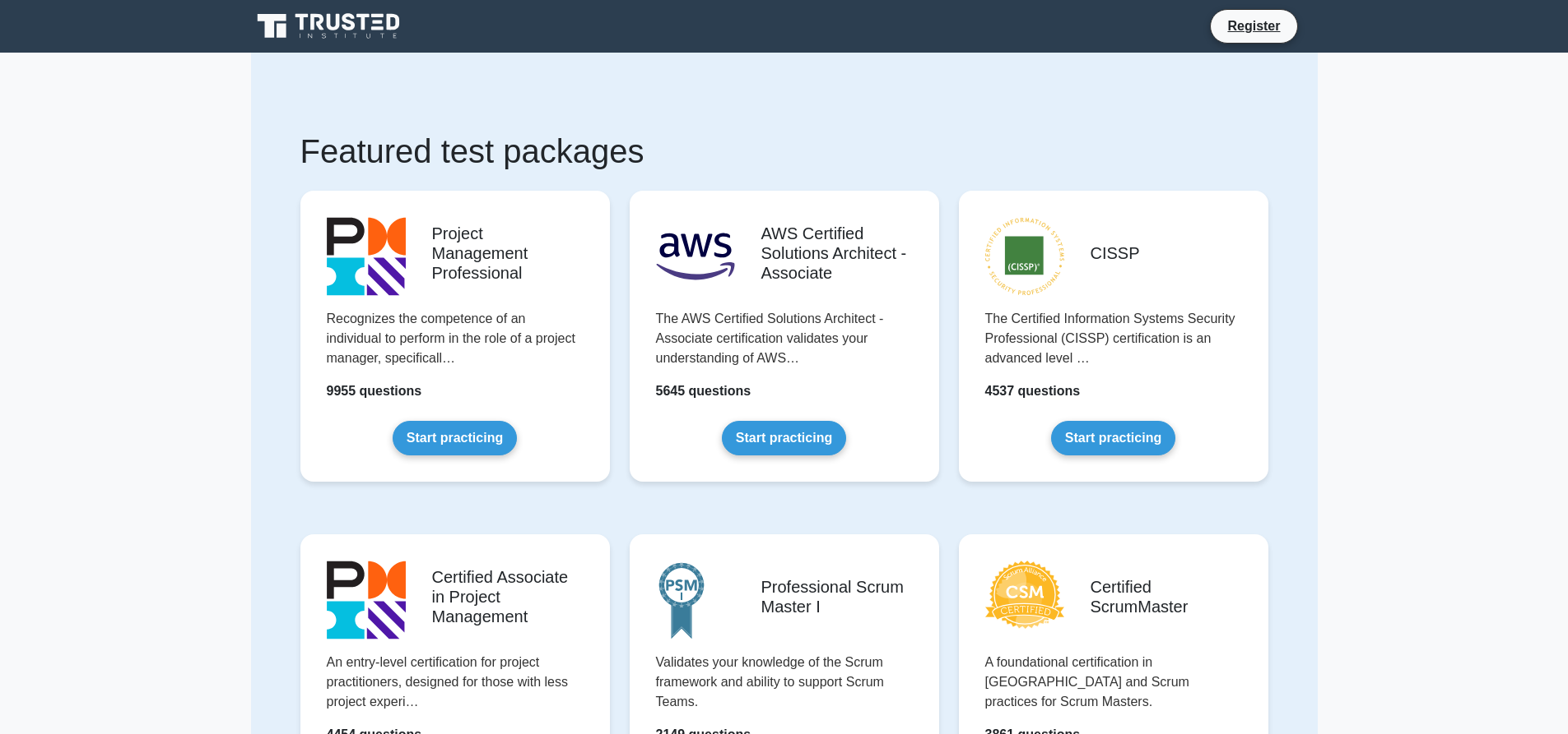
click at [332, 34] on icon at bounding box center [330, 26] width 158 height 31
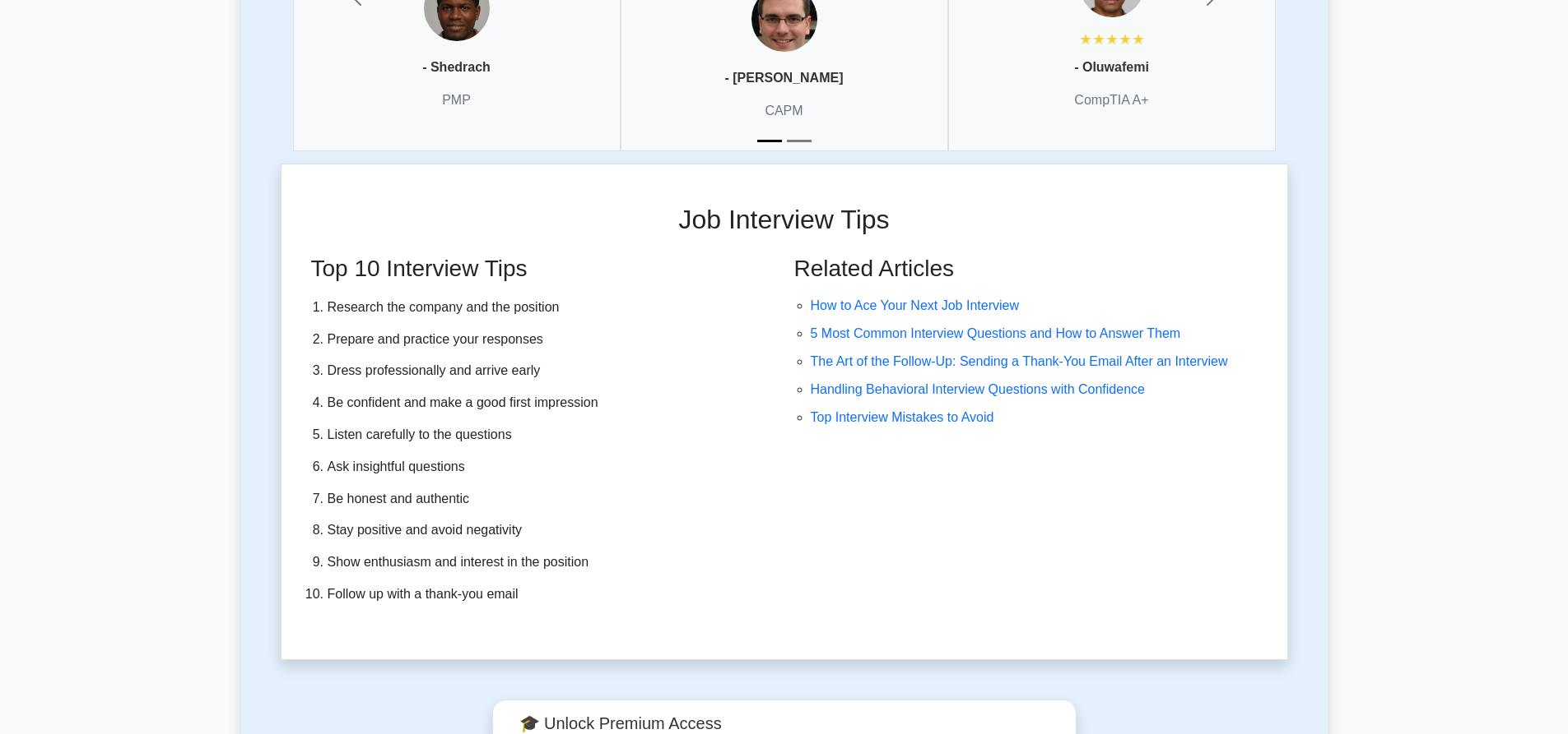
scroll to position [4356, 0]
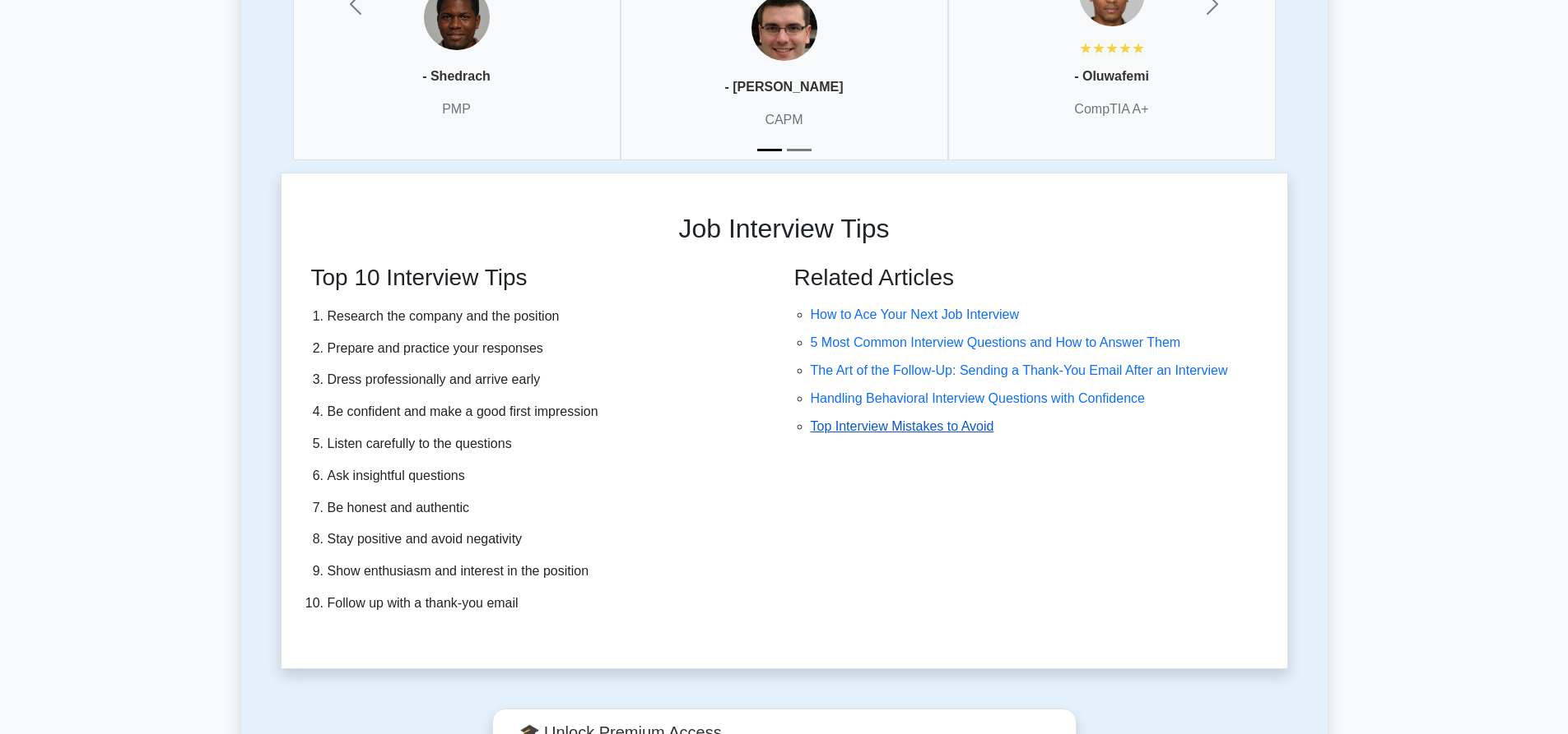
click at [943, 425] on link "Top Interview Mistakes to Avoid" at bounding box center [902, 426] width 183 height 14
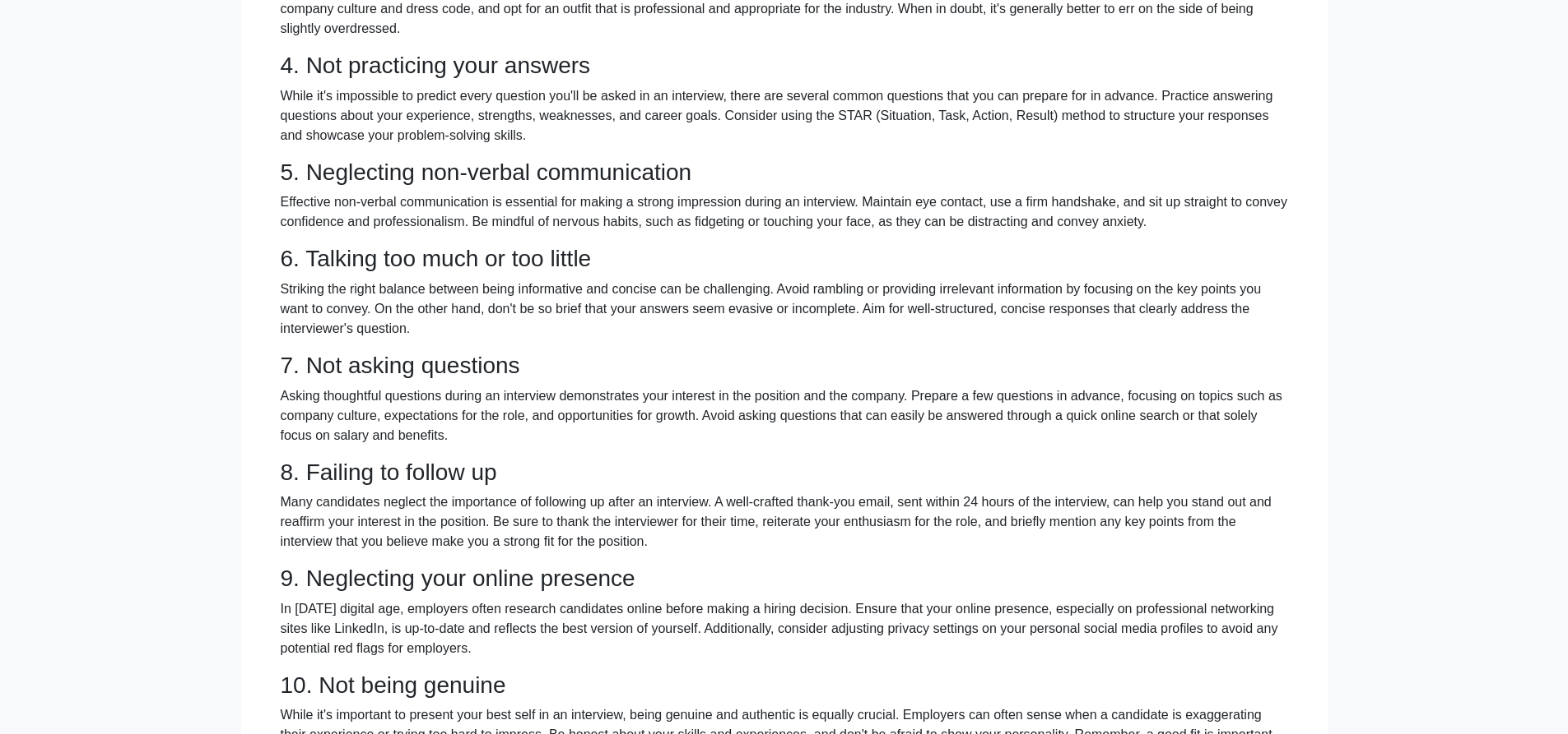
scroll to position [159, 0]
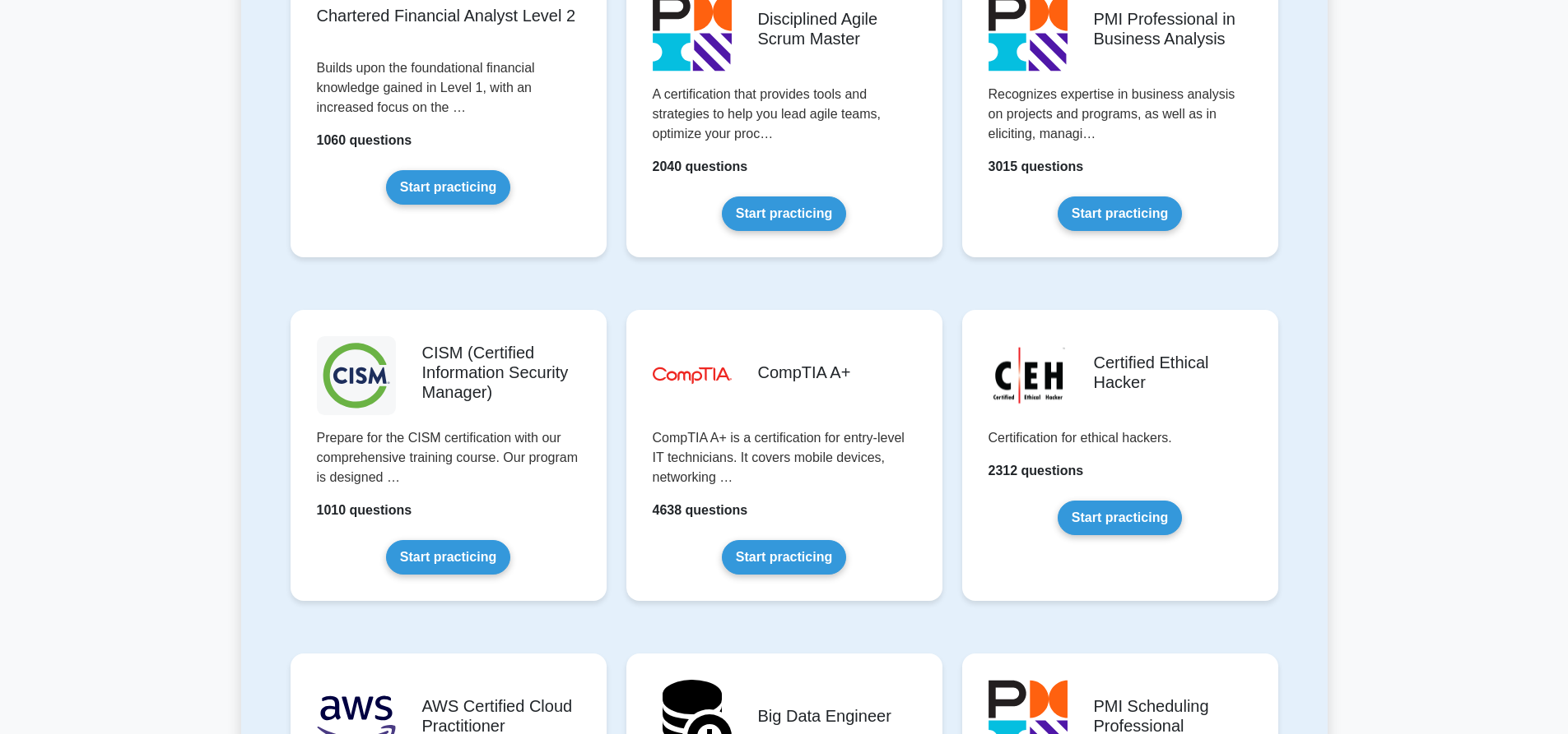
scroll to position [1560, 0]
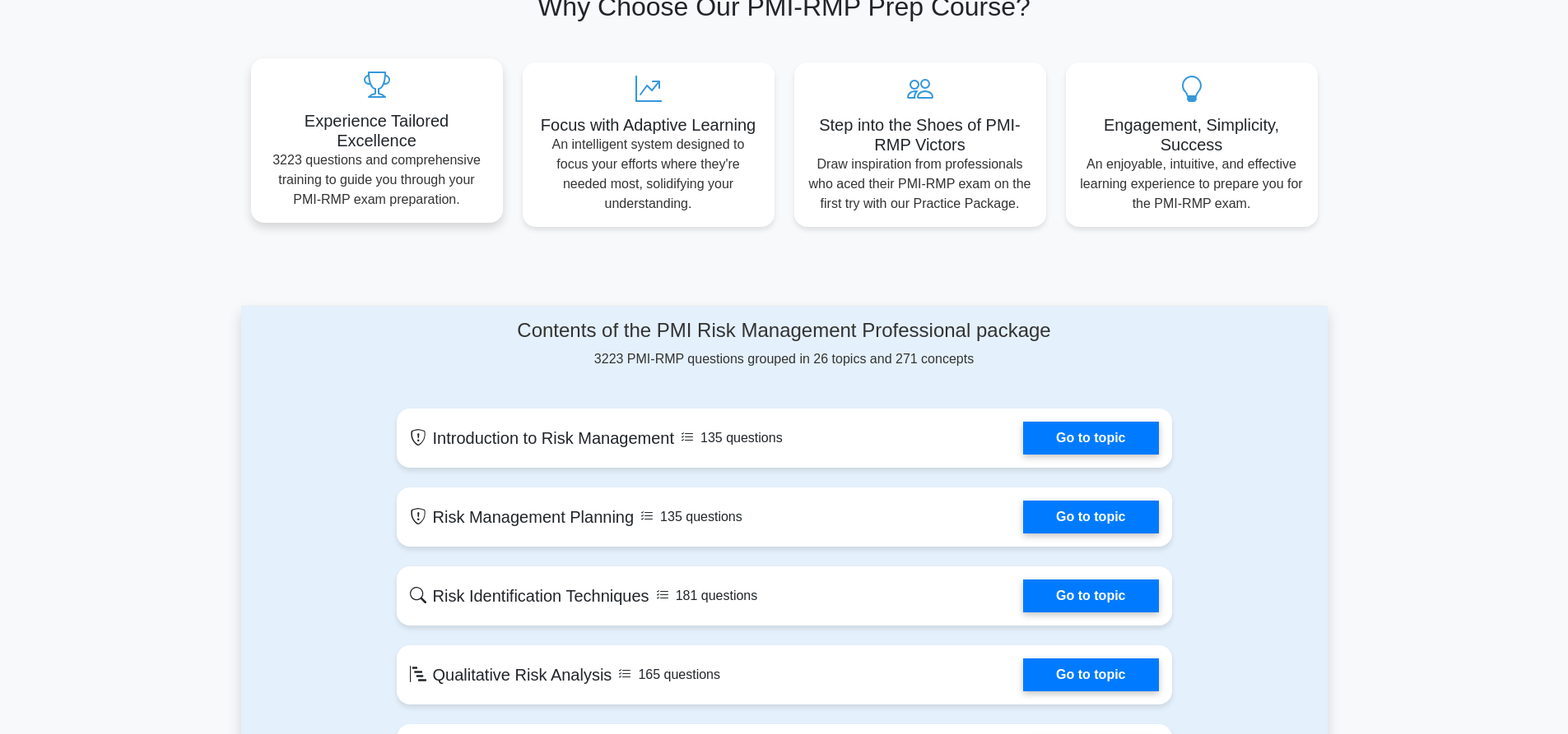
scroll to position [320, 0]
